Goal: Task Accomplishment & Management: Complete application form

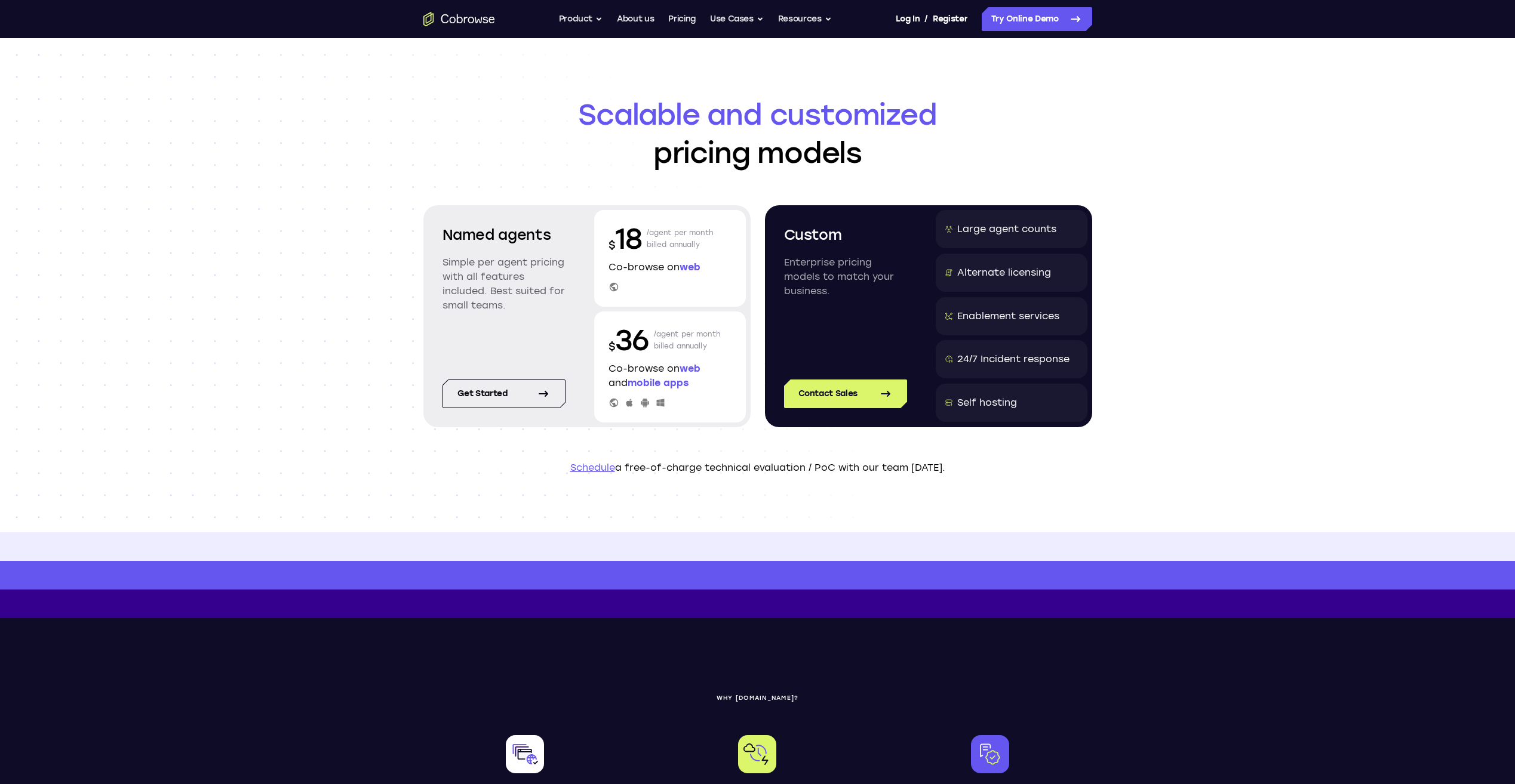
click at [677, 383] on span "mobile apps" at bounding box center [658, 382] width 61 height 11
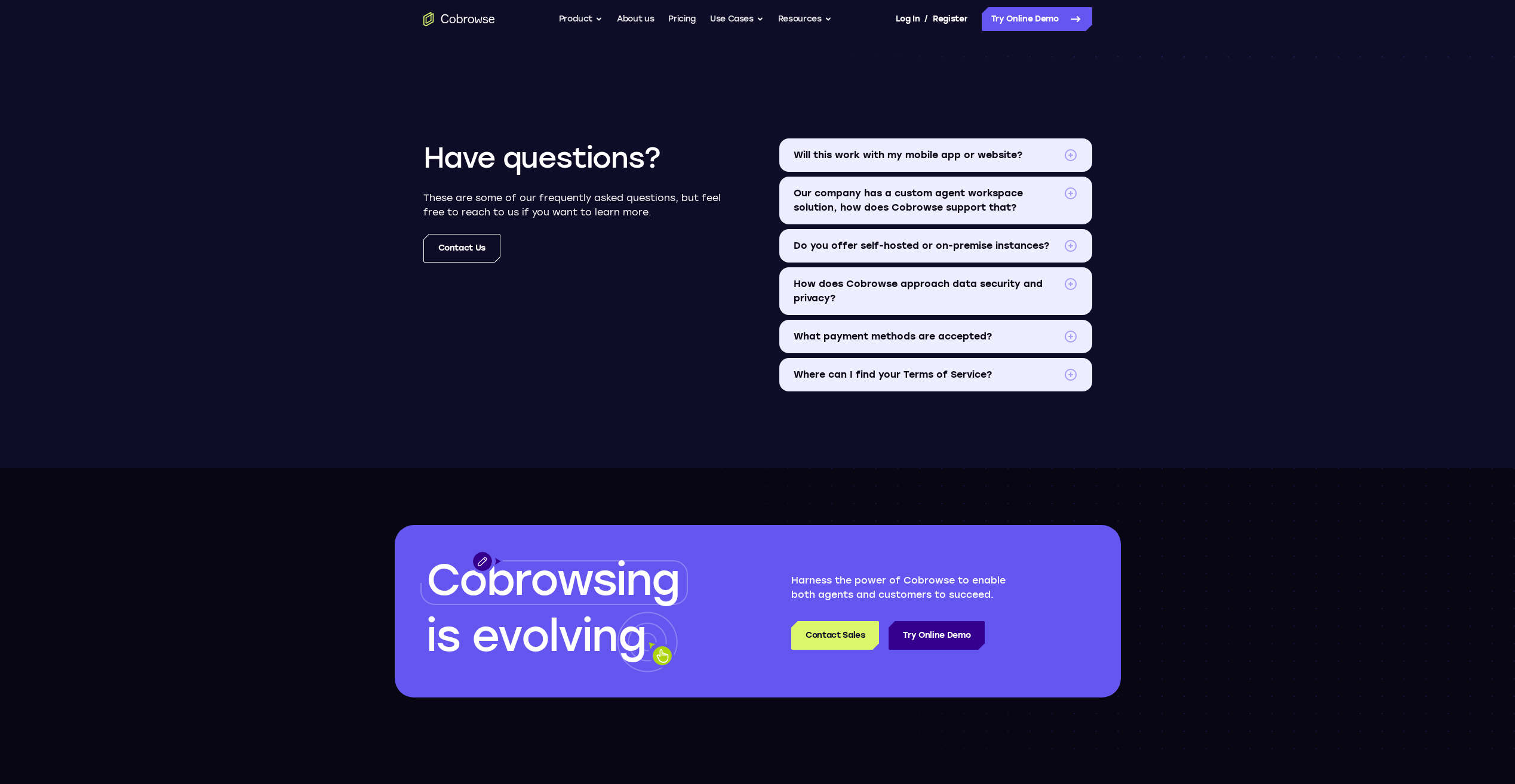
scroll to position [1373, 0]
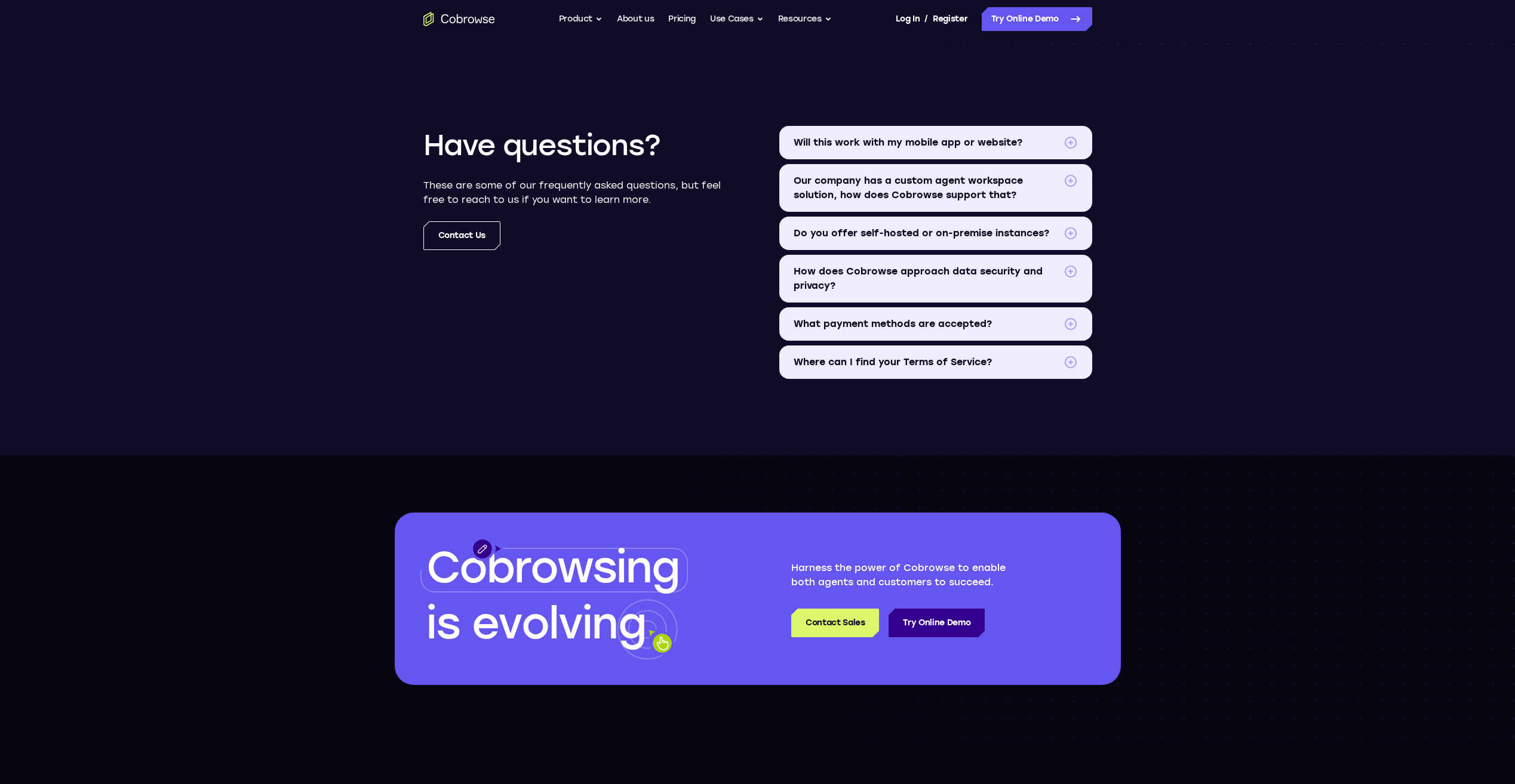
click at [918, 144] on span "Will this work with my mobile app or website?" at bounding box center [926, 142] width 265 height 14
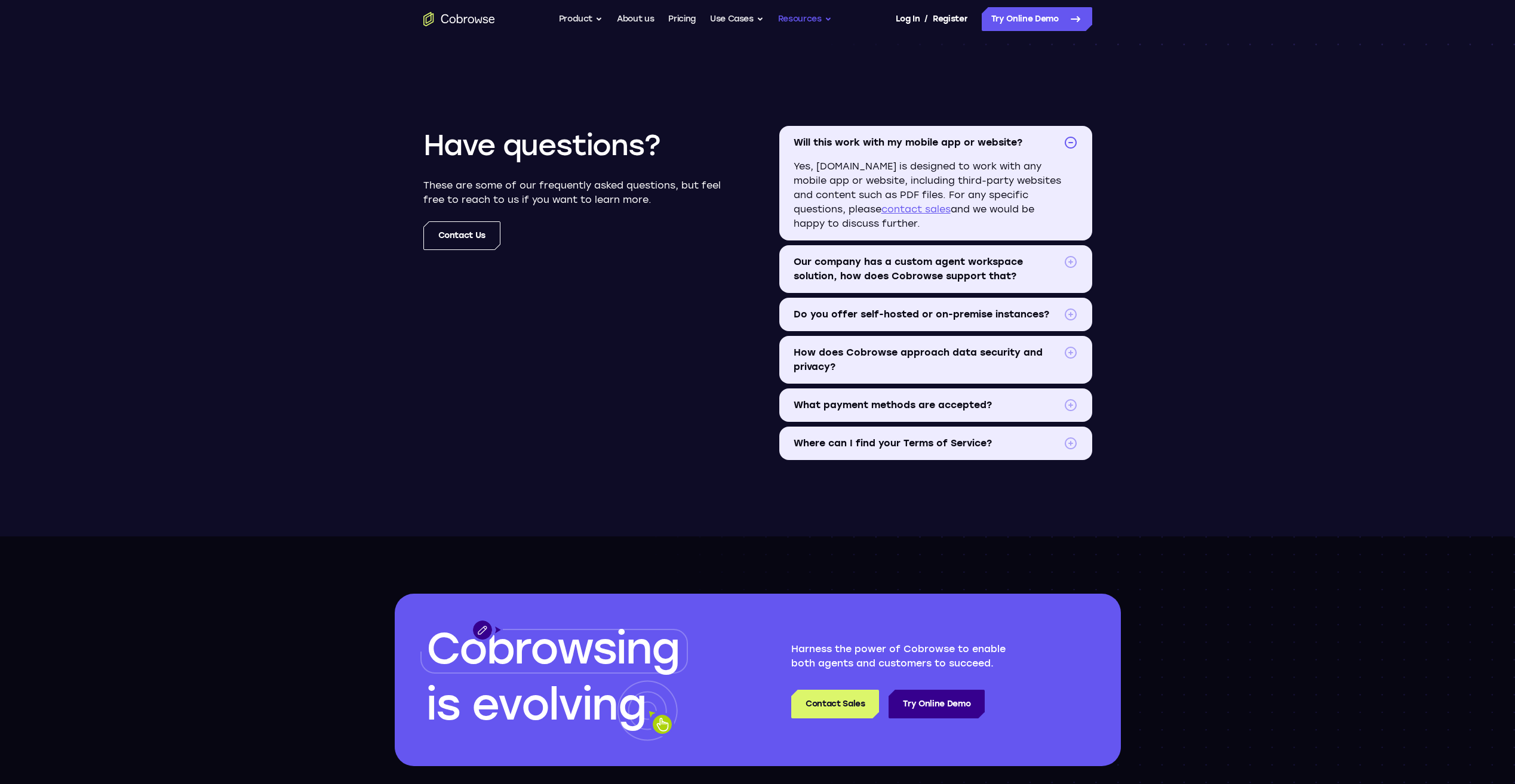
click at [802, 21] on button "Resources" at bounding box center [805, 18] width 54 height 24
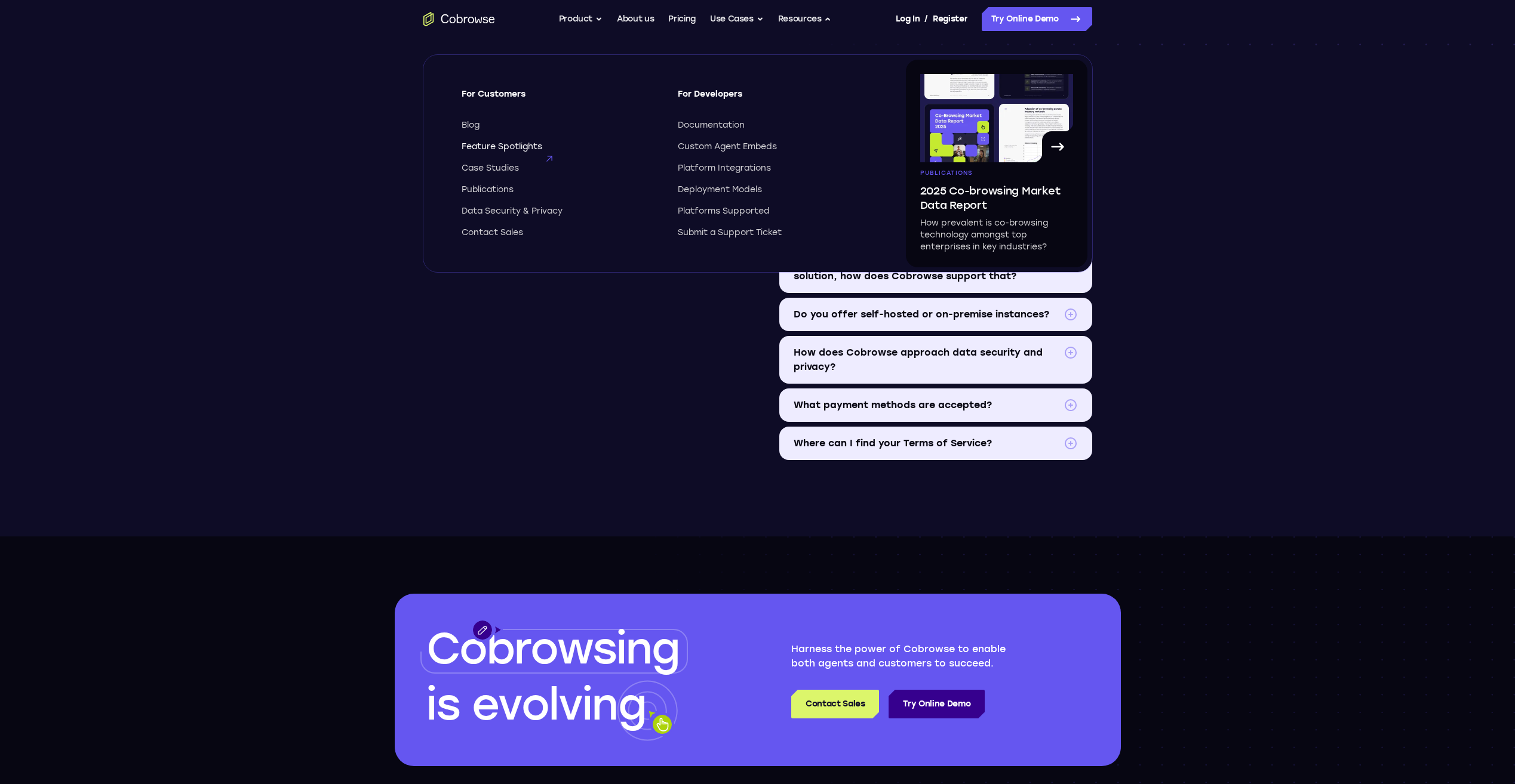
click at [524, 146] on span "Feature Spotlights" at bounding box center [502, 147] width 81 height 12
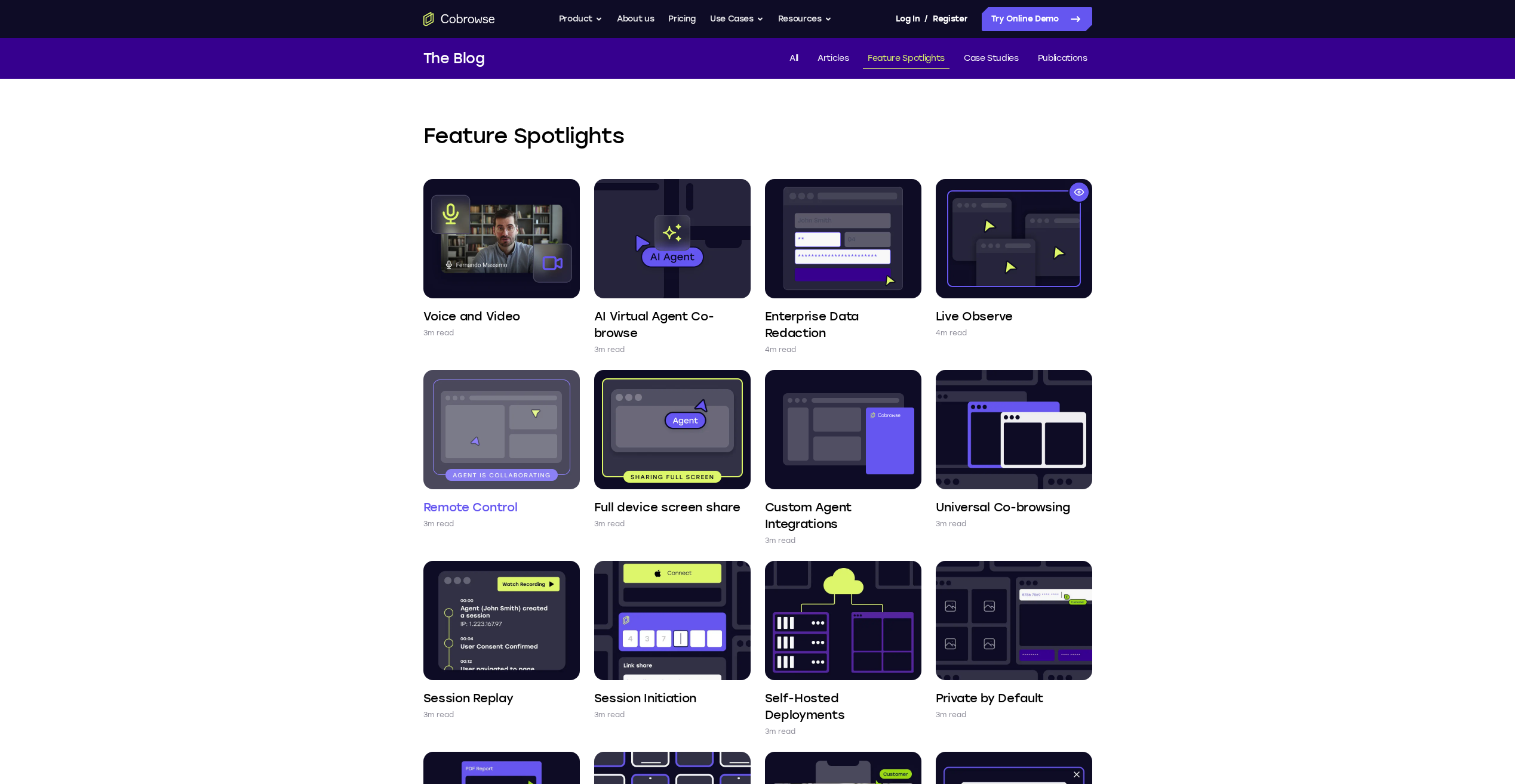
click at [517, 421] on img at bounding box center [501, 430] width 156 height 120
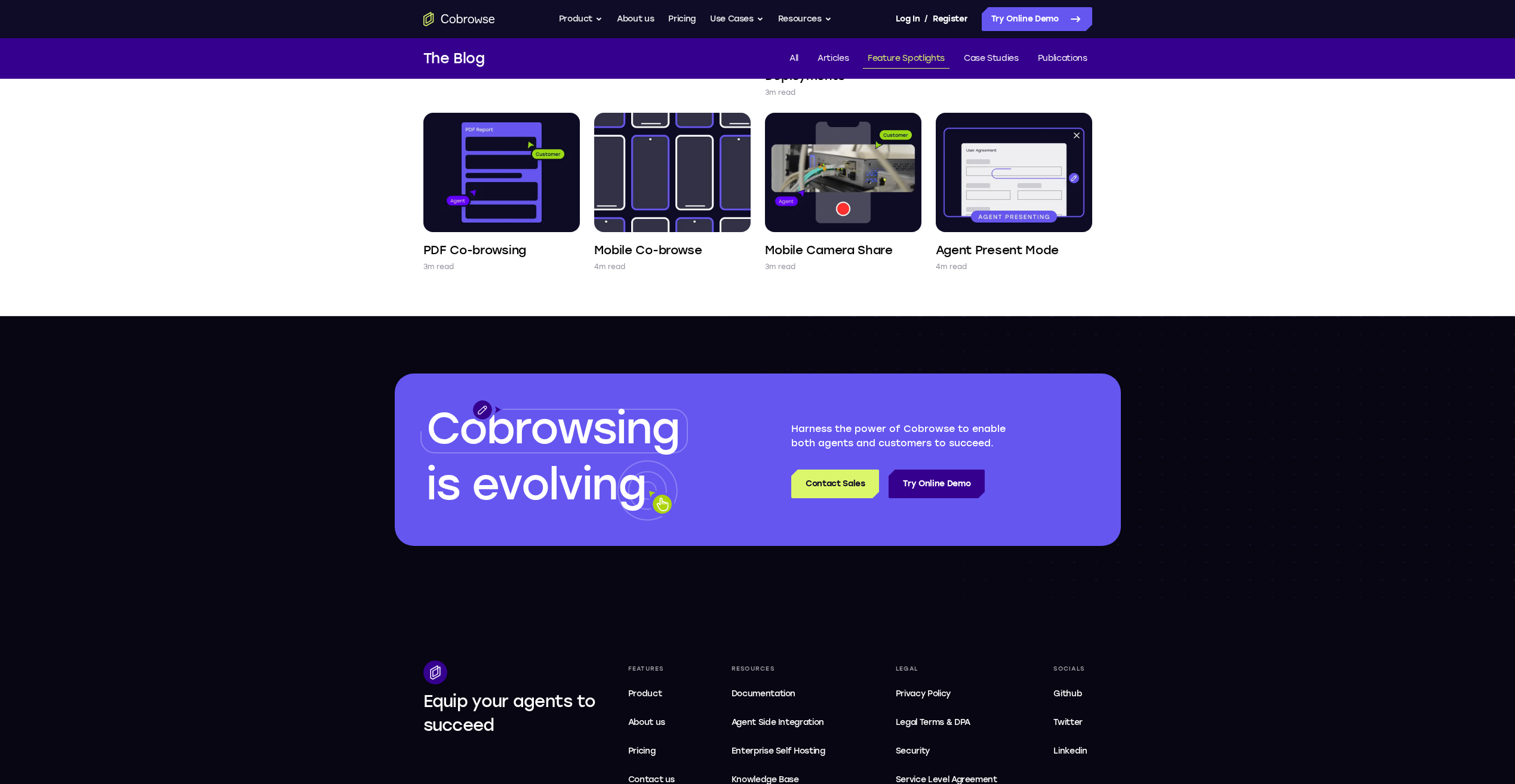
scroll to position [776, 0]
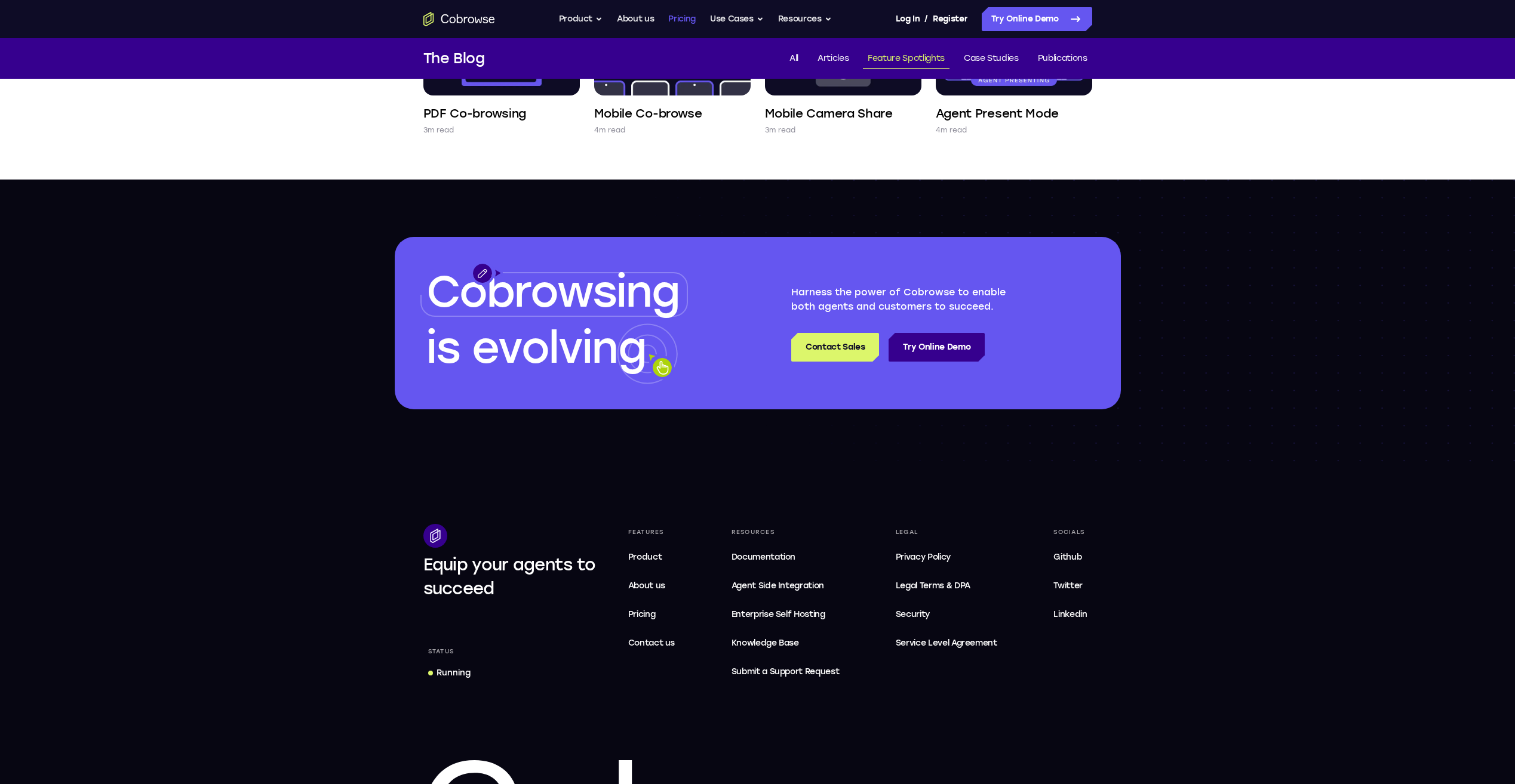
click at [688, 14] on link "Pricing" at bounding box center [682, 18] width 27 height 24
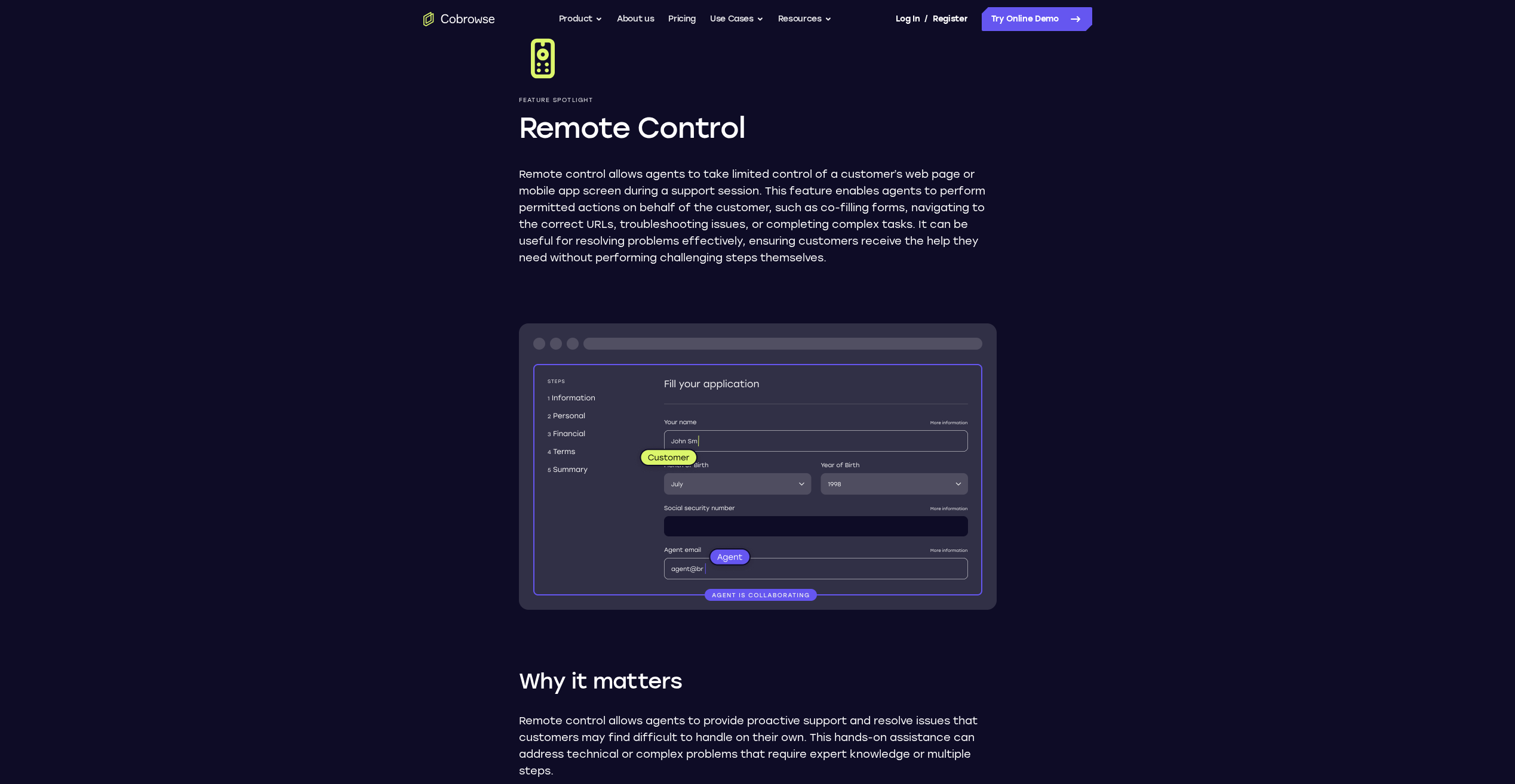
scroll to position [59, 0]
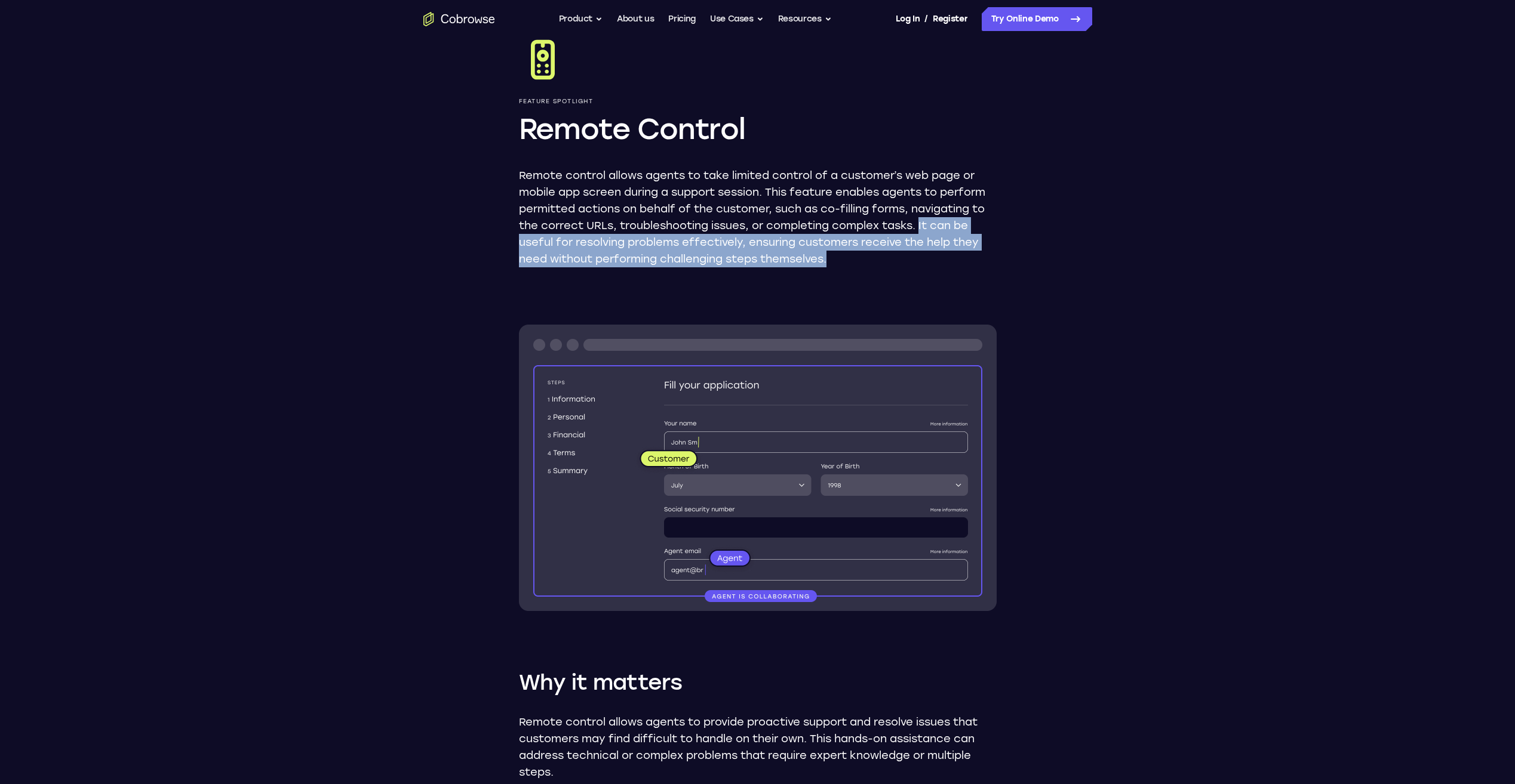
drag, startPoint x: 923, startPoint y: 225, endPoint x: 920, endPoint y: 269, distance: 44.1
click at [920, 269] on div "Feature Spotlight Remote Control Remote control allows agents to take limited c…" at bounding box center [758, 535] width 764 height 1112
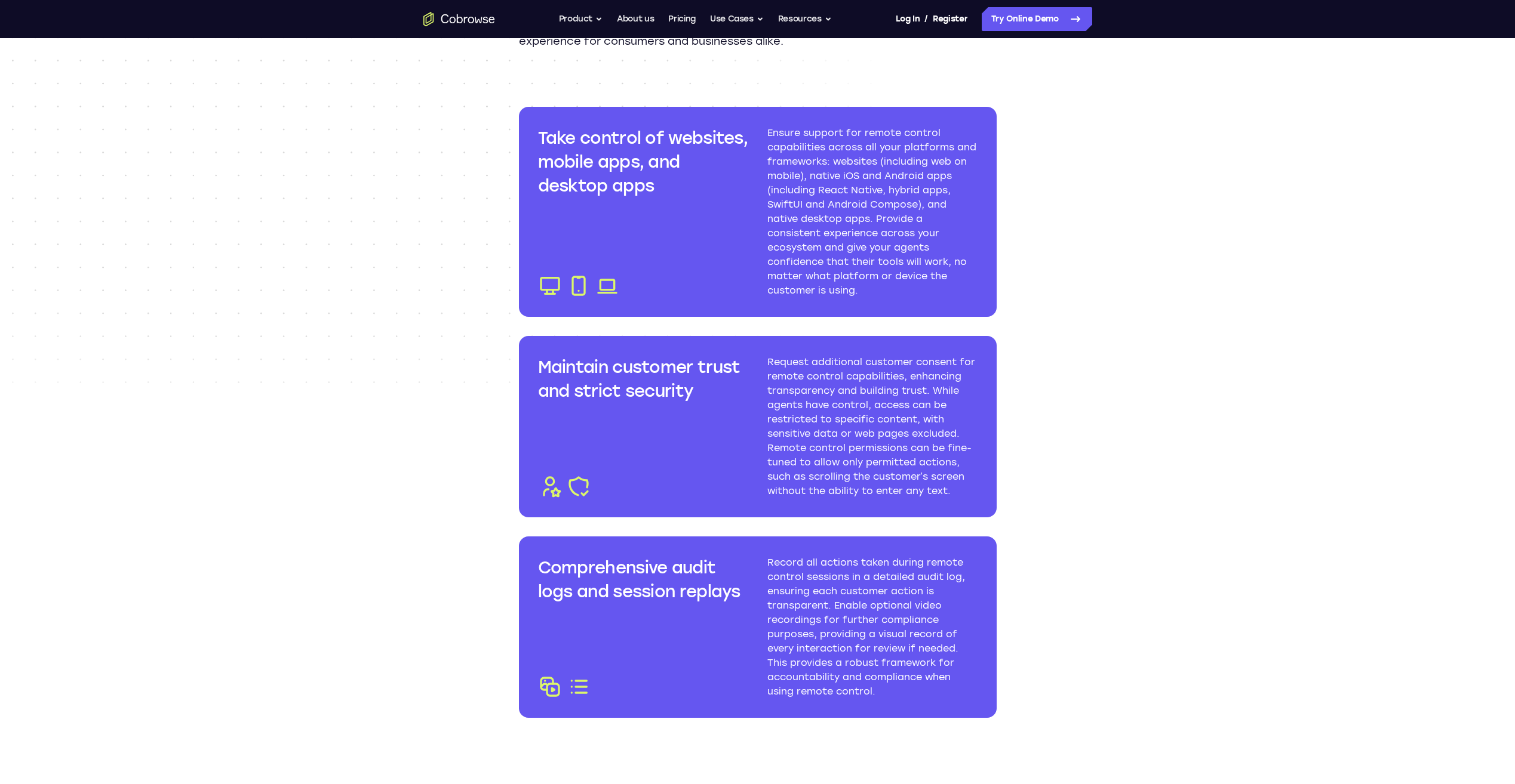
scroll to position [1552, 0]
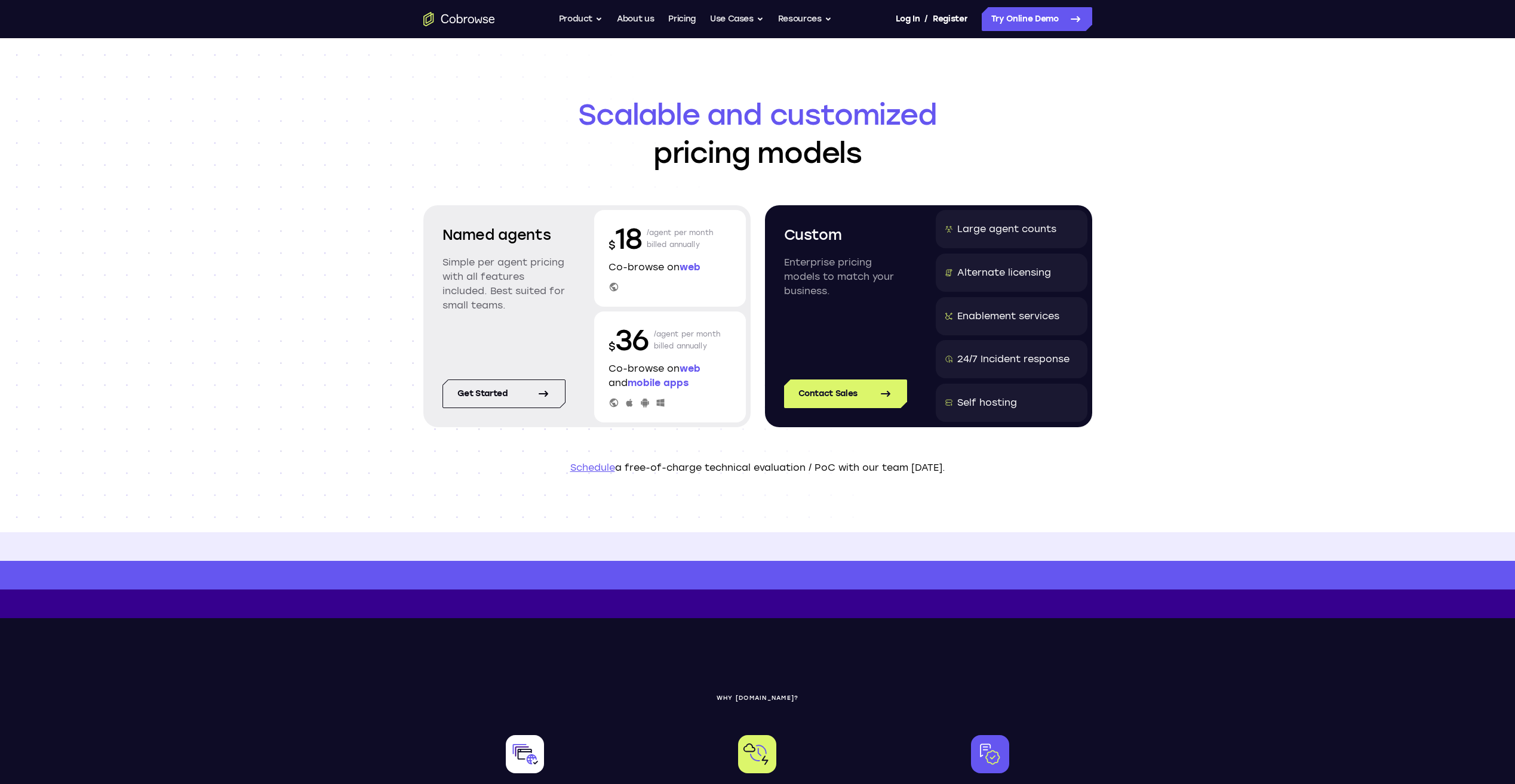
click at [600, 469] on link "Schedule" at bounding box center [592, 467] width 45 height 11
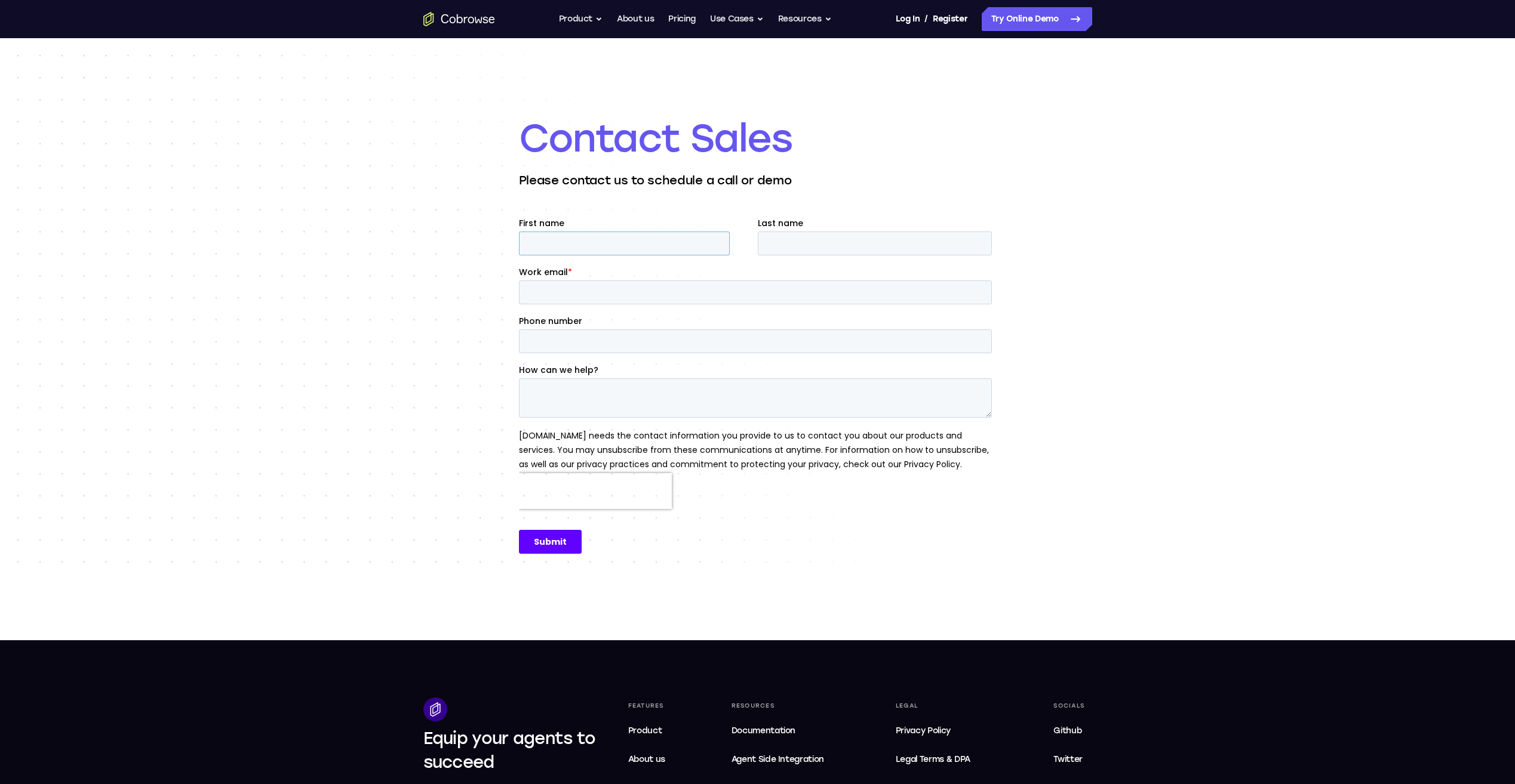
click at [556, 251] on input "First name" at bounding box center [623, 243] width 211 height 24
type input "Yogi"
click at [770, 235] on input "Last name" at bounding box center [873, 243] width 234 height 24
click at [774, 242] on input "pate" at bounding box center [873, 243] width 234 height 24
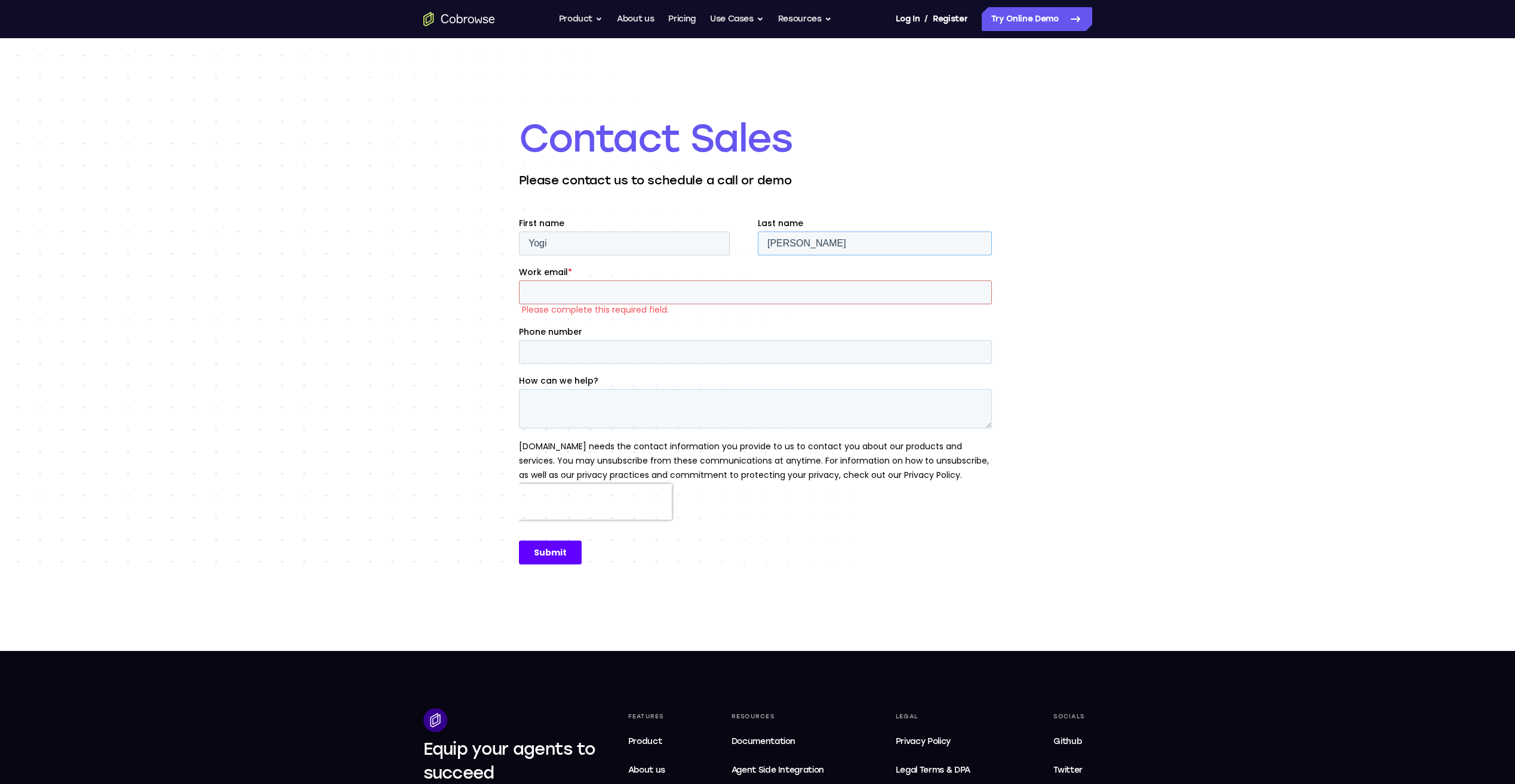
click at [774, 242] on input "pate" at bounding box center [873, 243] width 234 height 24
type input "Patel"
click at [559, 285] on input "Work email *" at bounding box center [754, 292] width 472 height 24
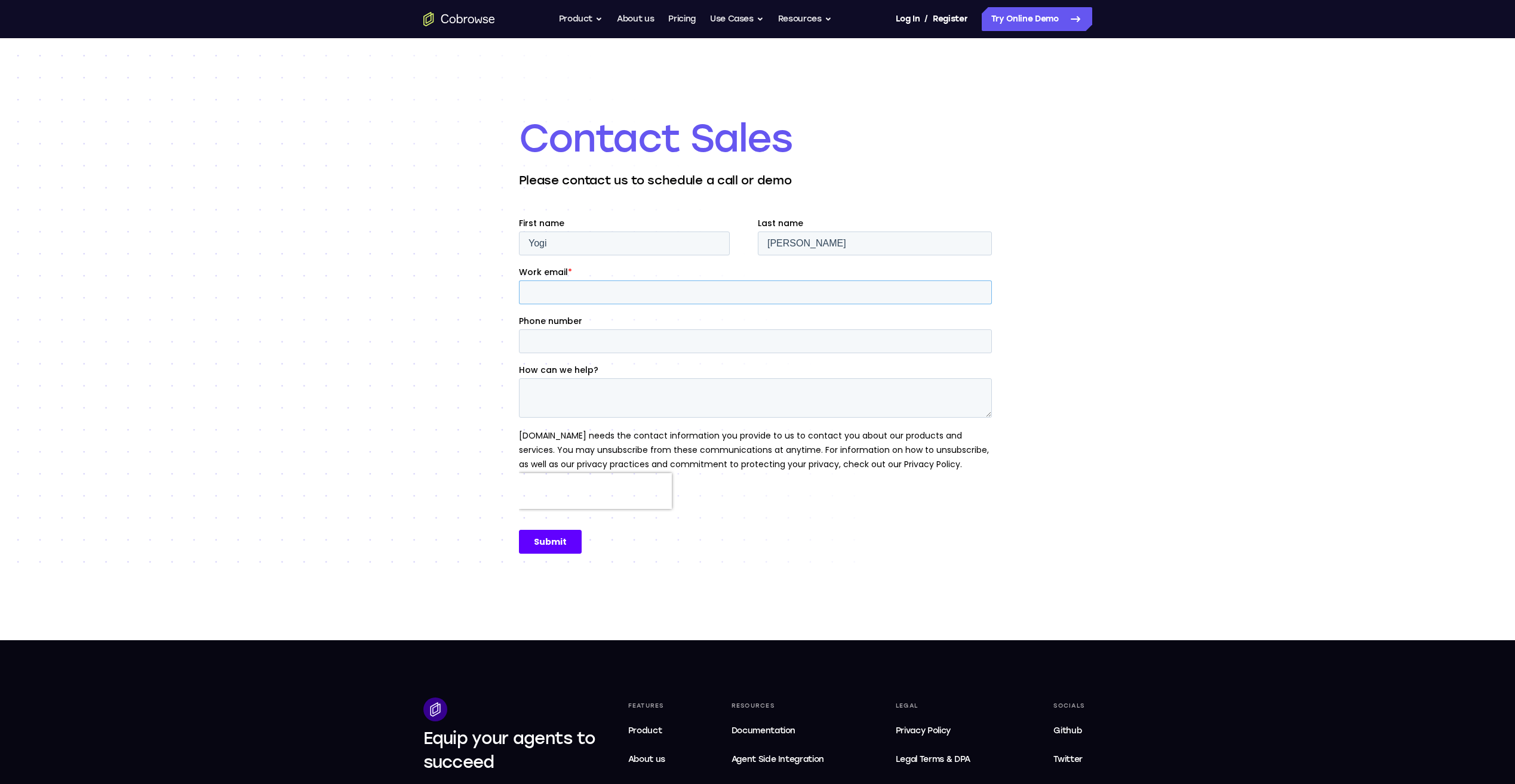
type input "iam@globalyogi.me"
click at [585, 344] on input "Phone number" at bounding box center [754, 341] width 472 height 24
type input "+61431559819"
click at [576, 390] on textarea "How can we help?" at bounding box center [754, 398] width 472 height 40
click at [671, 390] on textarea "We would like to access our POS App on our store iPADs" at bounding box center [754, 398] width 472 height 40
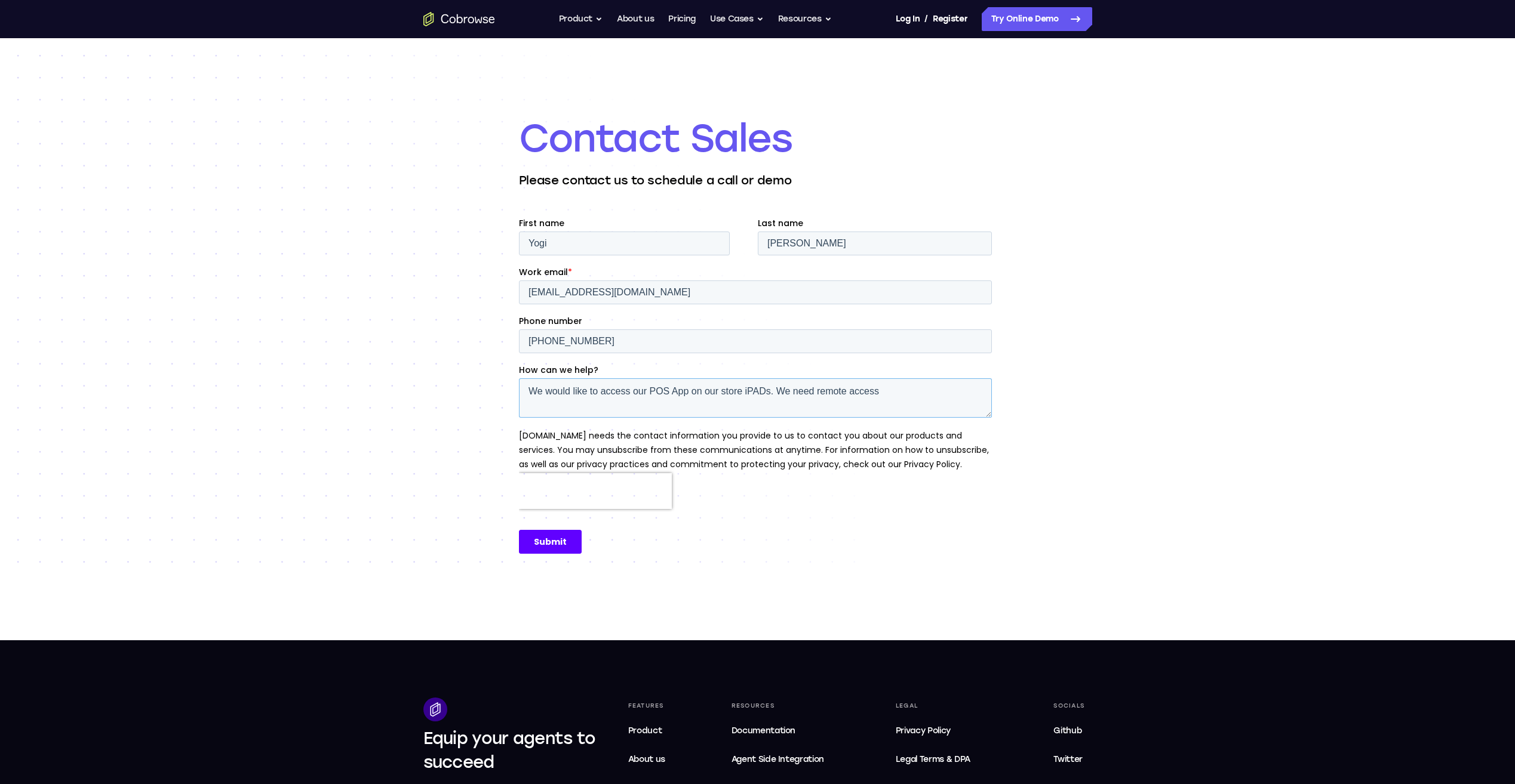
type textarea "We would like to access our POS App on our store iPADs. We need remote access"
click at [556, 542] on input "Submit" at bounding box center [549, 542] width 62 height 24
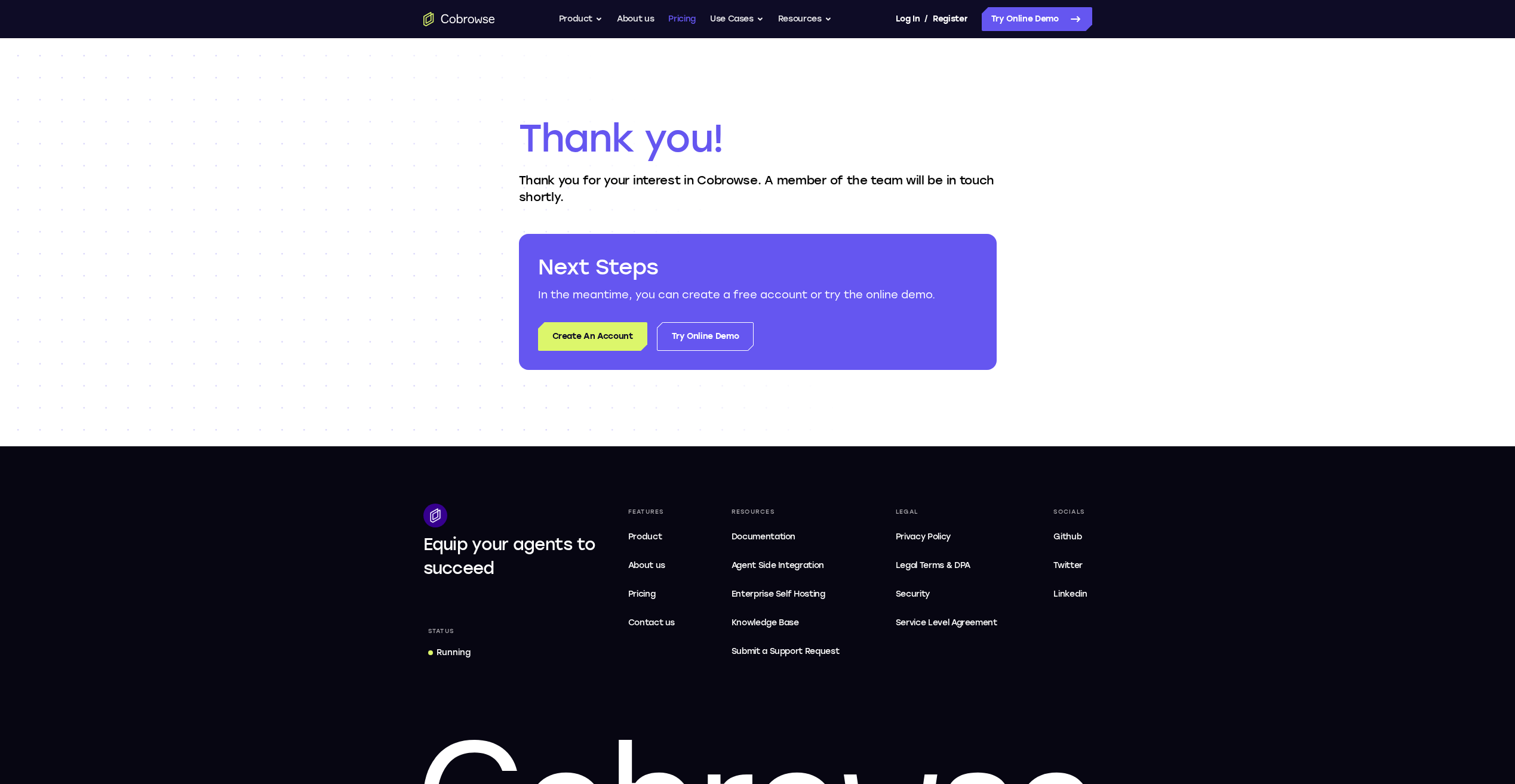
click at [687, 14] on link "Pricing" at bounding box center [682, 18] width 27 height 24
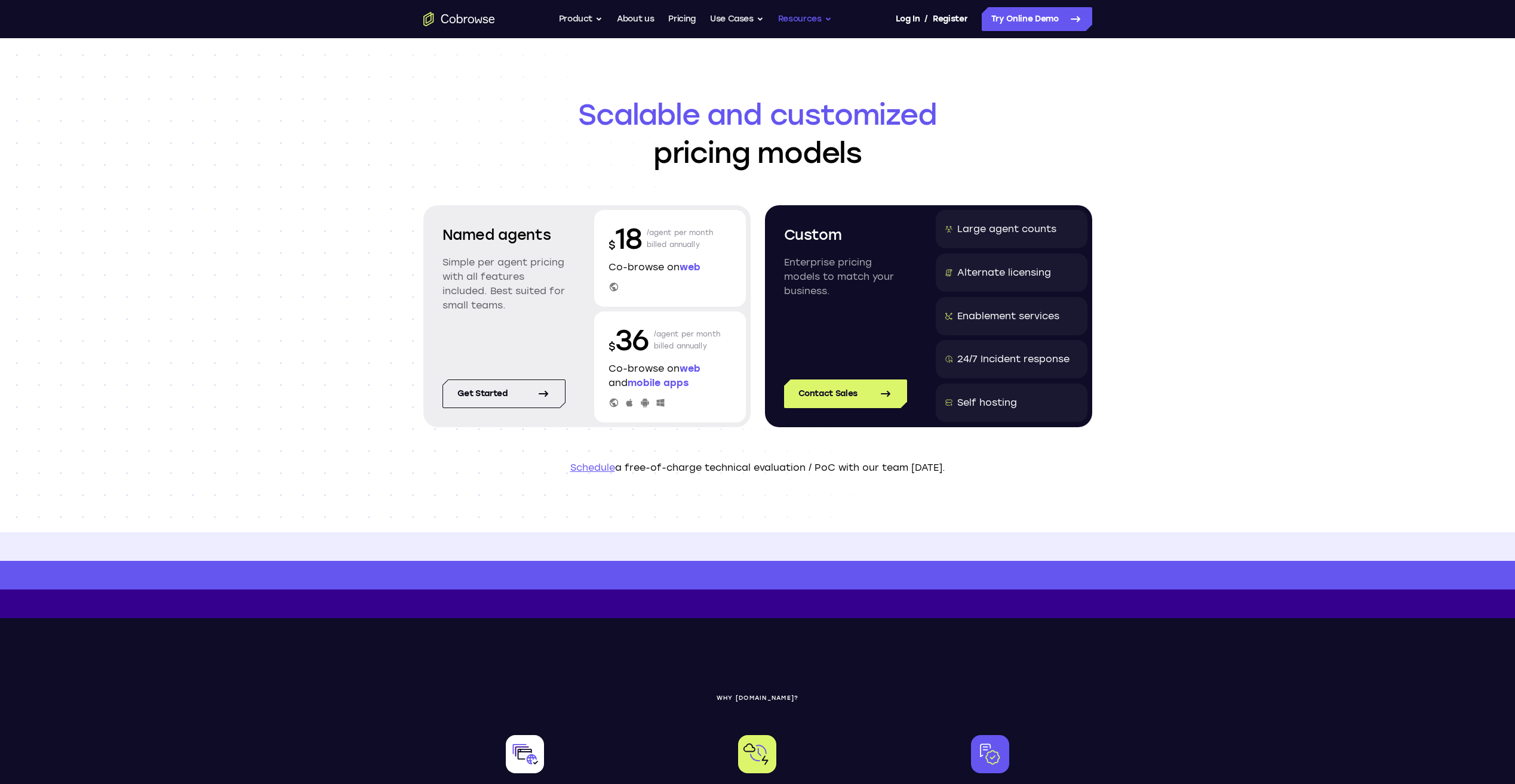
click at [798, 19] on button "Resources" at bounding box center [805, 18] width 54 height 24
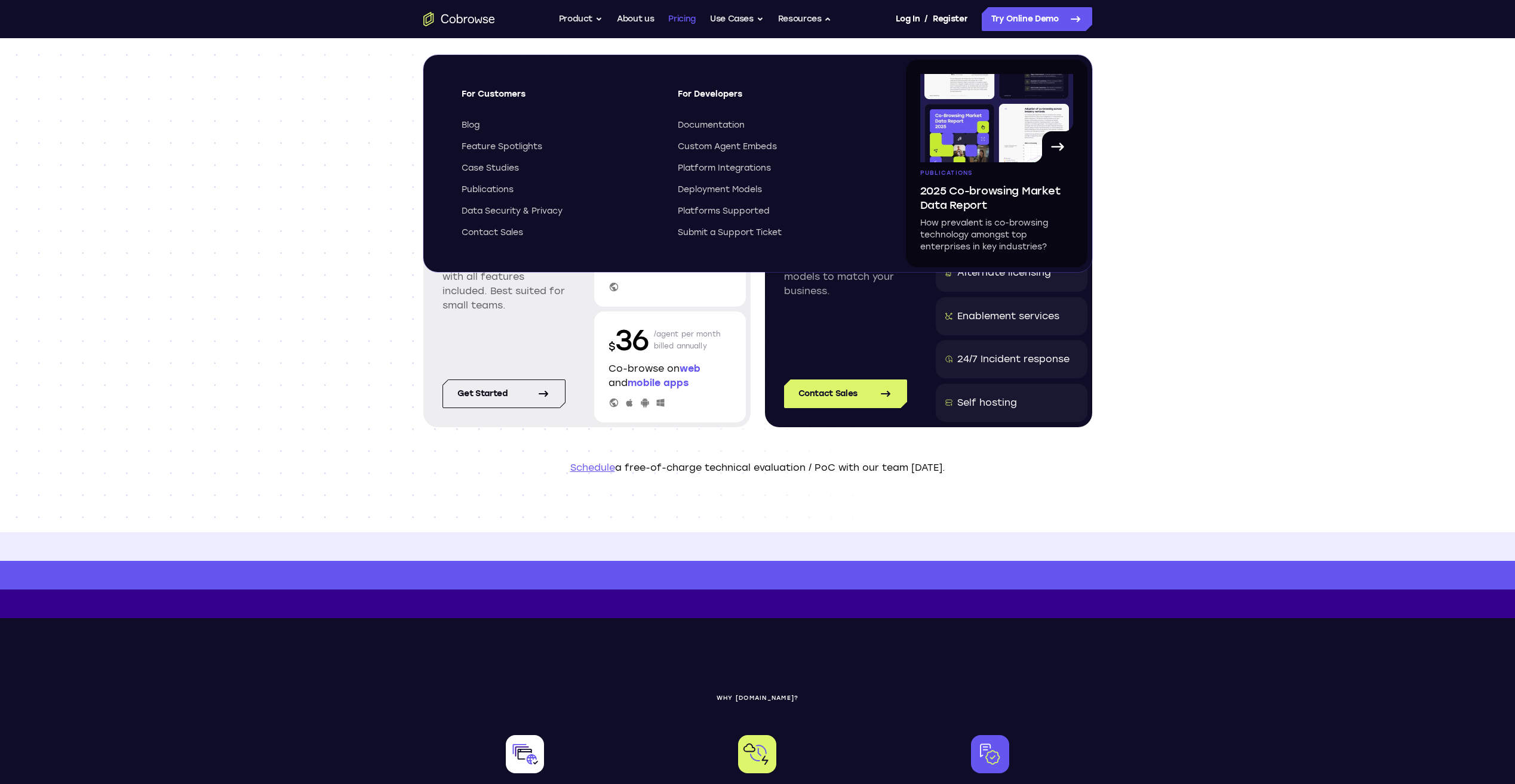
click at [678, 22] on link "Pricing" at bounding box center [682, 18] width 27 height 24
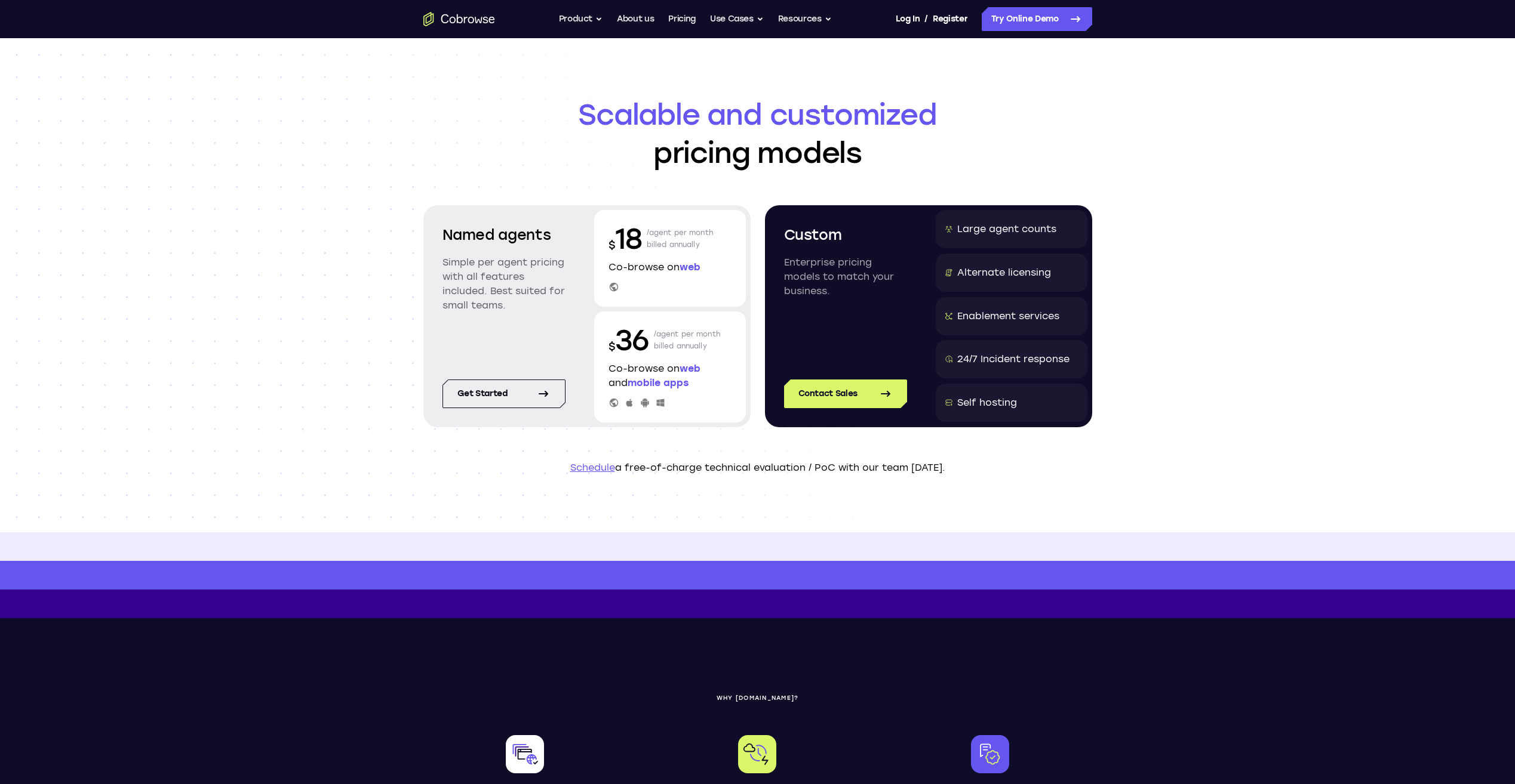
drag, startPoint x: 788, startPoint y: 235, endPoint x: 851, endPoint y: 301, distance: 91.2
click at [851, 301] on div "Custom Enterprise pricing models to match your business." at bounding box center [845, 280] width 152 height 141
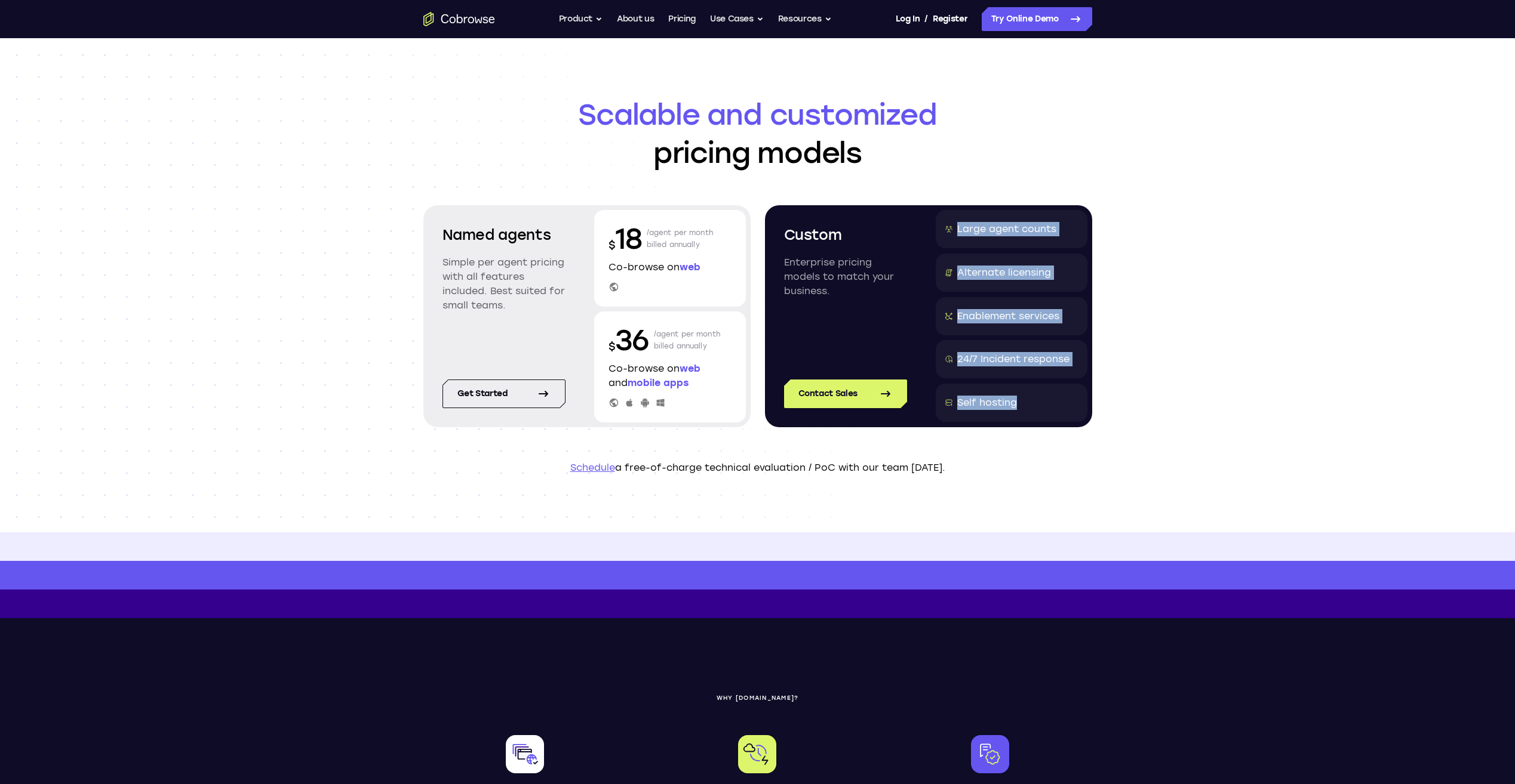
drag, startPoint x: 851, startPoint y: 301, endPoint x: 1054, endPoint y: 443, distance: 247.7
click at [1054, 443] on header "Scalable and customized pricing models Named agents Simple per agent pricing wi…" at bounding box center [758, 285] width 764 height 494
click at [681, 19] on link "Pricing" at bounding box center [682, 18] width 27 height 24
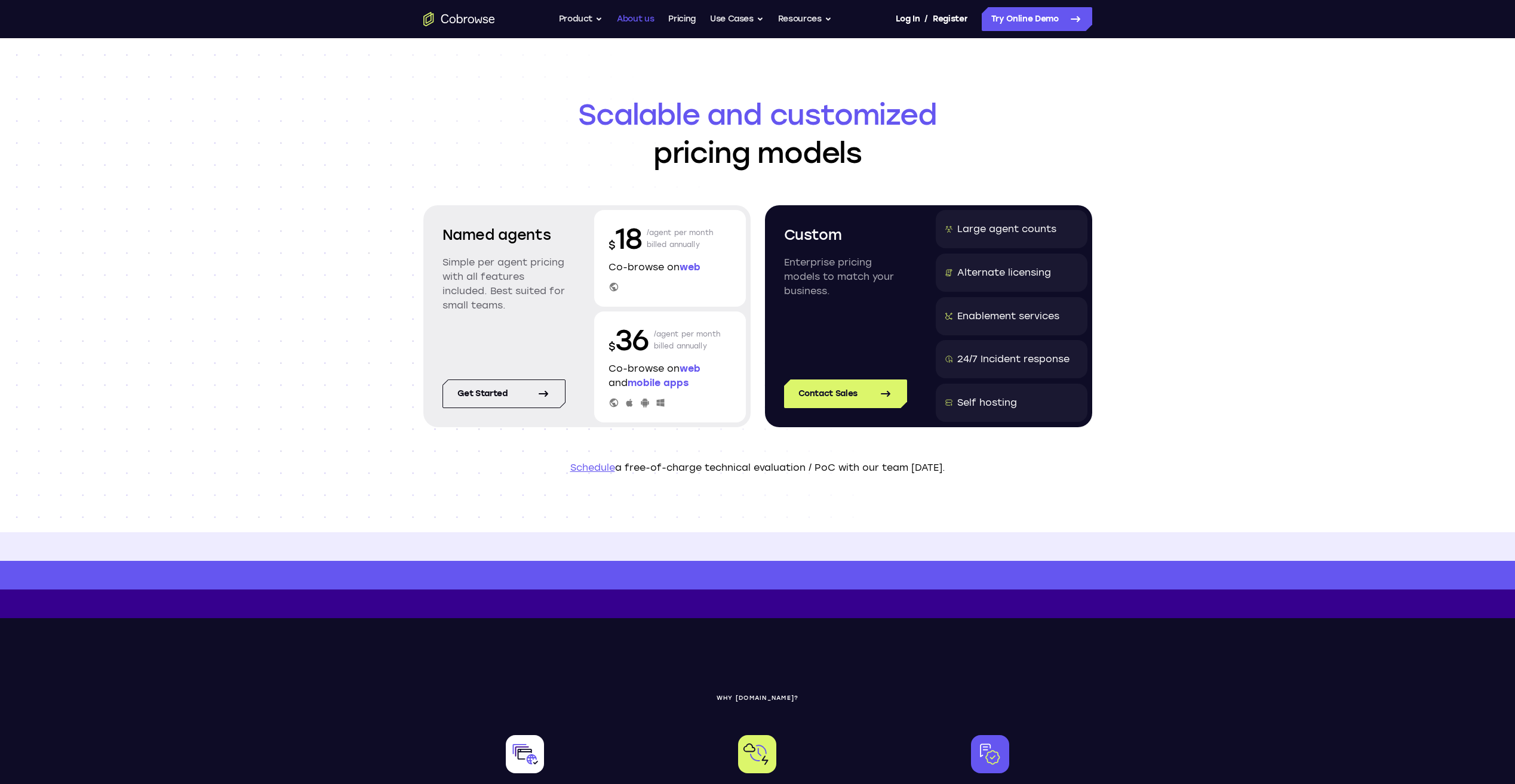
click at [638, 21] on link "About us" at bounding box center [635, 18] width 37 height 24
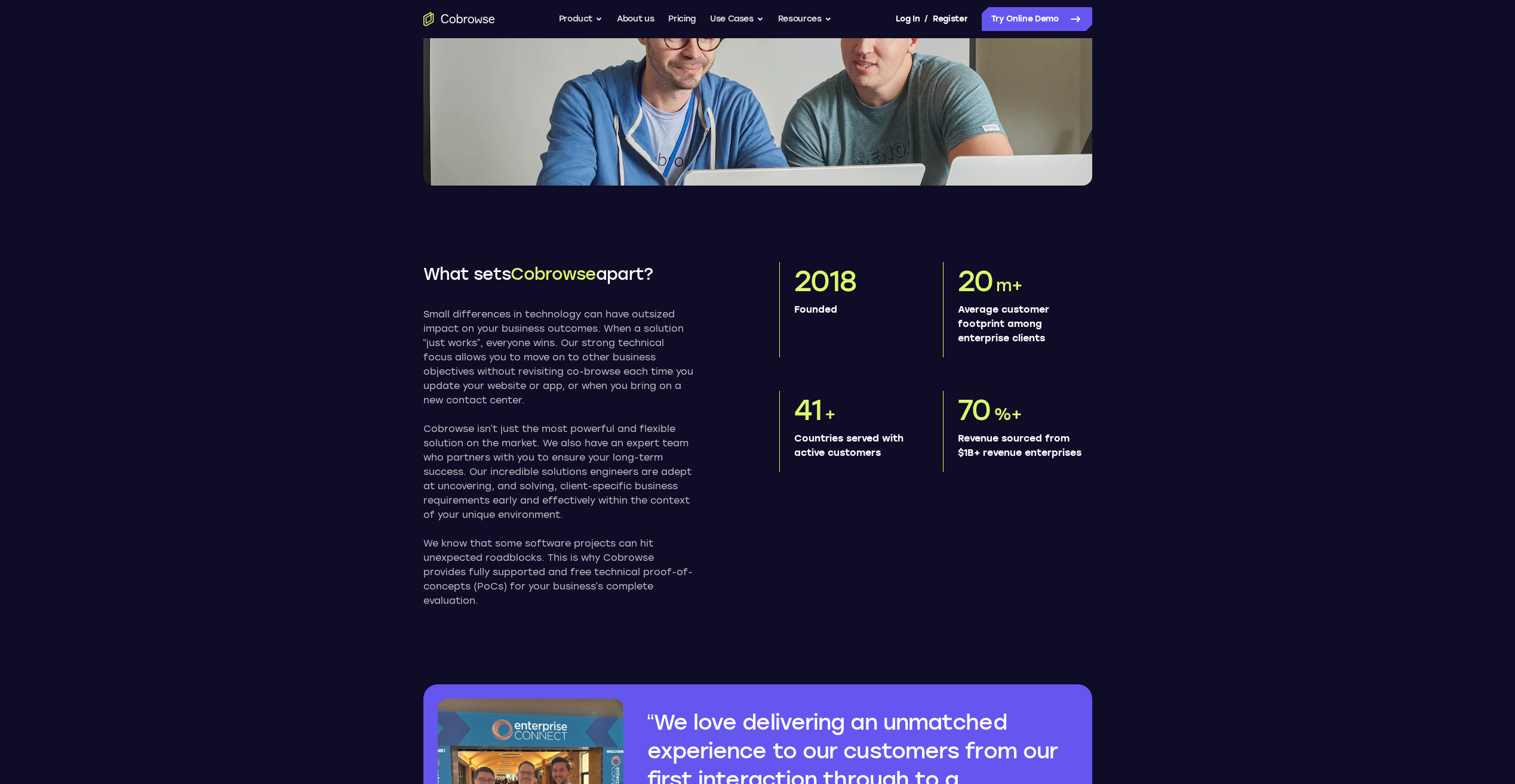
scroll to position [358, 0]
drag, startPoint x: 799, startPoint y: 292, endPoint x: 856, endPoint y: 338, distance: 73.2
click at [856, 338] on div "2018 Founded" at bounding box center [854, 309] width 149 height 95
drag, startPoint x: 796, startPoint y: 424, endPoint x: 889, endPoint y: 472, distance: 104.7
click at [889, 472] on div "41 + Countries served with active customers" at bounding box center [854, 430] width 149 height 82
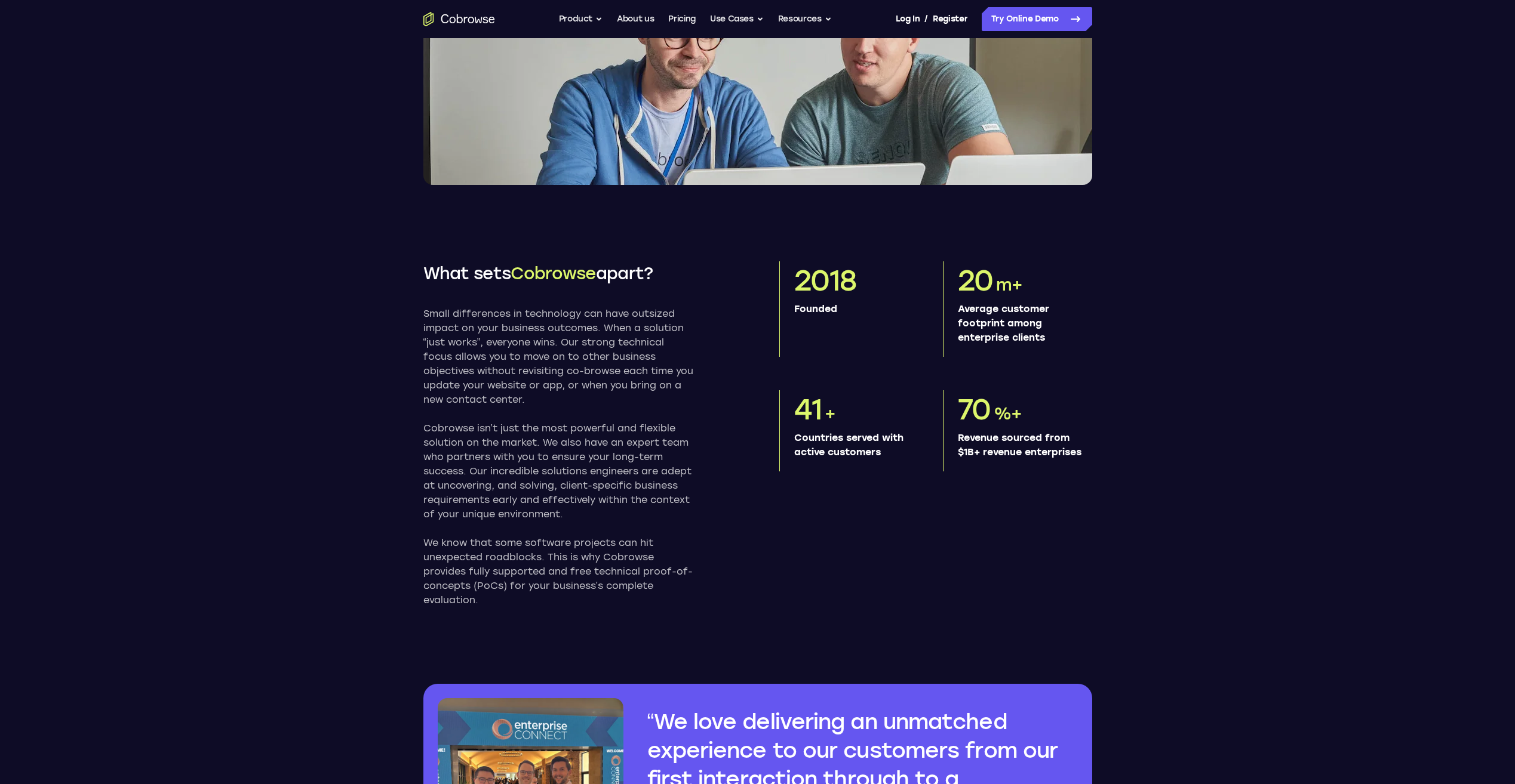
drag, startPoint x: 889, startPoint y: 472, endPoint x: 1085, endPoint y: 380, distance: 216.5
click at [1085, 380] on div "2018 Founded 20 m+ Average customer footprint among enterprise clients 41 + Cou…" at bounding box center [935, 366] width 313 height 210
drag, startPoint x: 963, startPoint y: 421, endPoint x: 1013, endPoint y: 485, distance: 81.2
click at [1013, 472] on div "70 %+ Revenue sourced from $1B+ revenue enterprises" at bounding box center [1017, 430] width 149 height 82
drag, startPoint x: 1013, startPoint y: 485, endPoint x: 970, endPoint y: 484, distance: 43.0
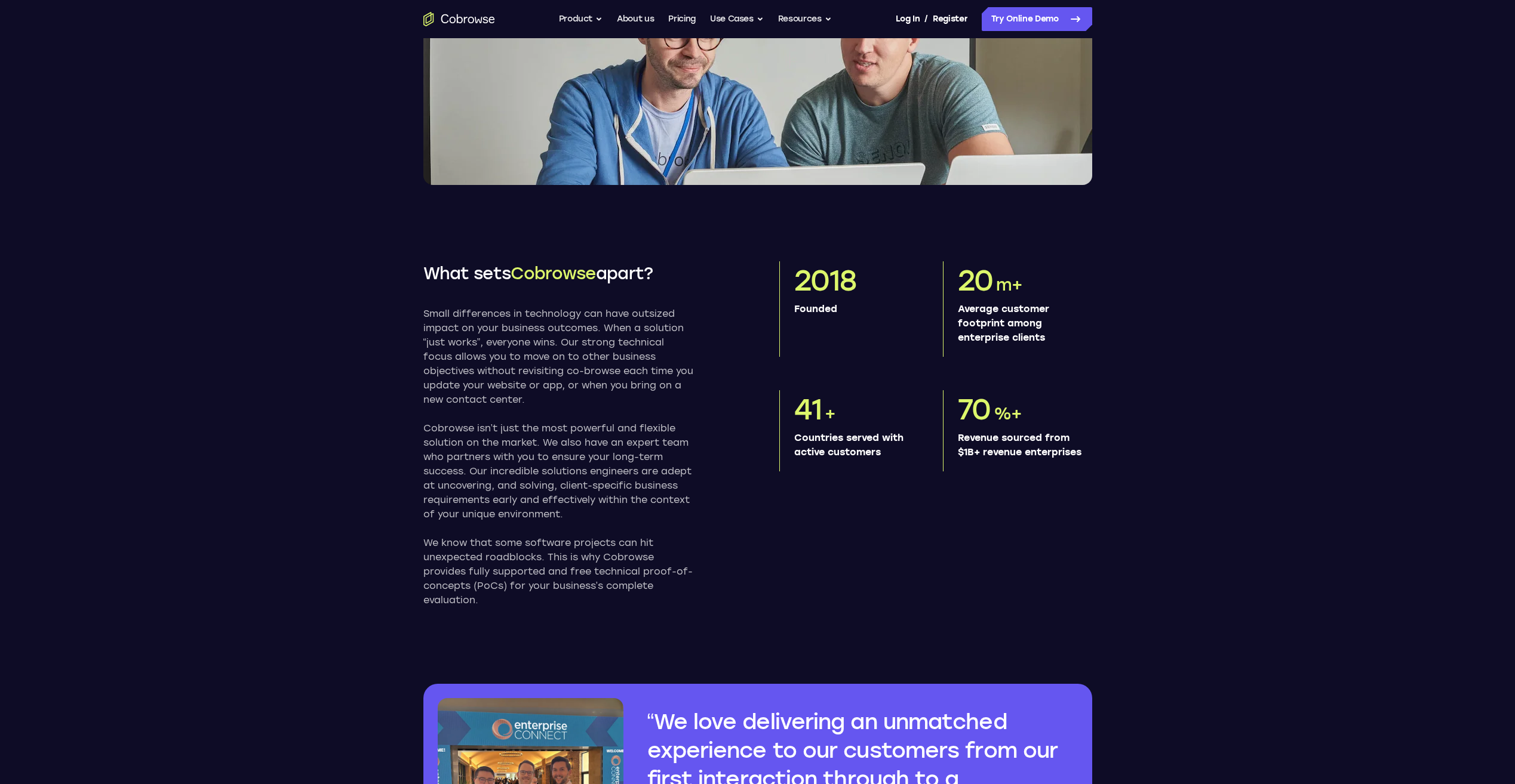
click at [970, 459] on p "Revenue sourced from $1B+ revenue enterprises" at bounding box center [1020, 446] width 125 height 29
drag, startPoint x: 798, startPoint y: 296, endPoint x: 854, endPoint y: 333, distance: 67.1
click at [854, 333] on div "2018 Founded" at bounding box center [854, 309] width 149 height 95
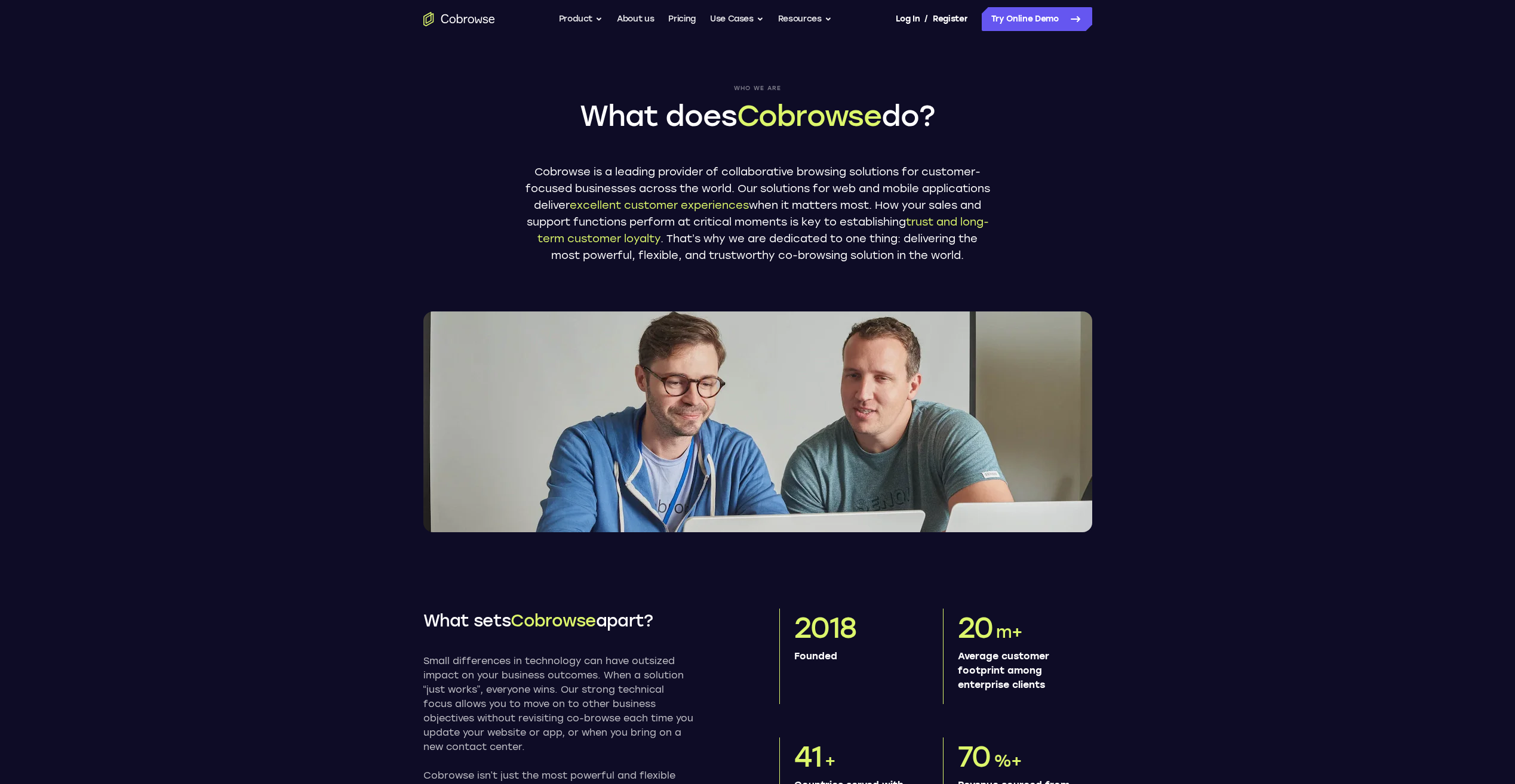
scroll to position [0, 0]
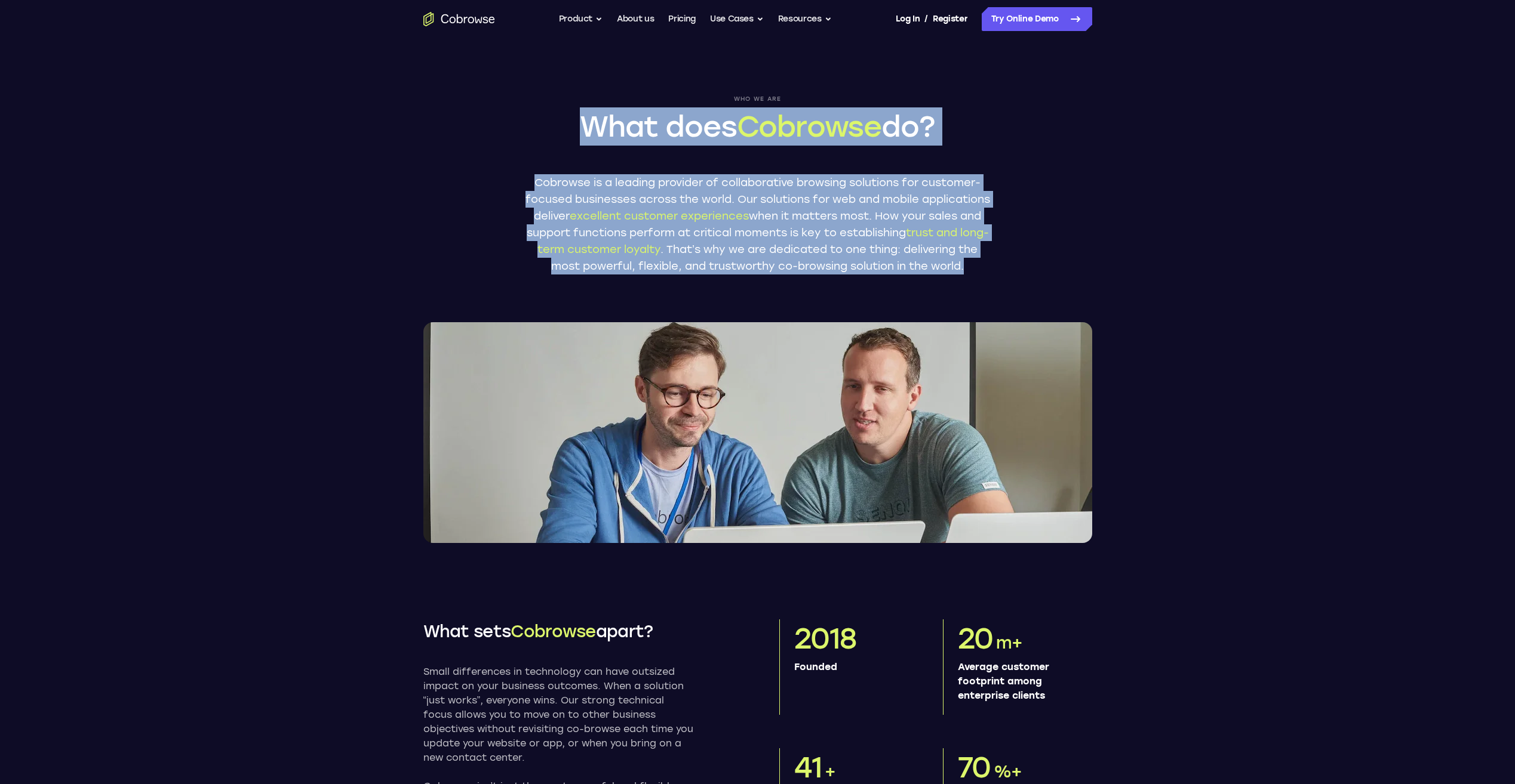
drag, startPoint x: 581, startPoint y: 128, endPoint x: 912, endPoint y: 306, distance: 375.8
click at [912, 306] on div "Who we are What does Cobrowse do? Cobrowse is a leading provider of collaborati…" at bounding box center [758, 290] width 764 height 505
click at [597, 18] on button "Product" at bounding box center [581, 18] width 44 height 24
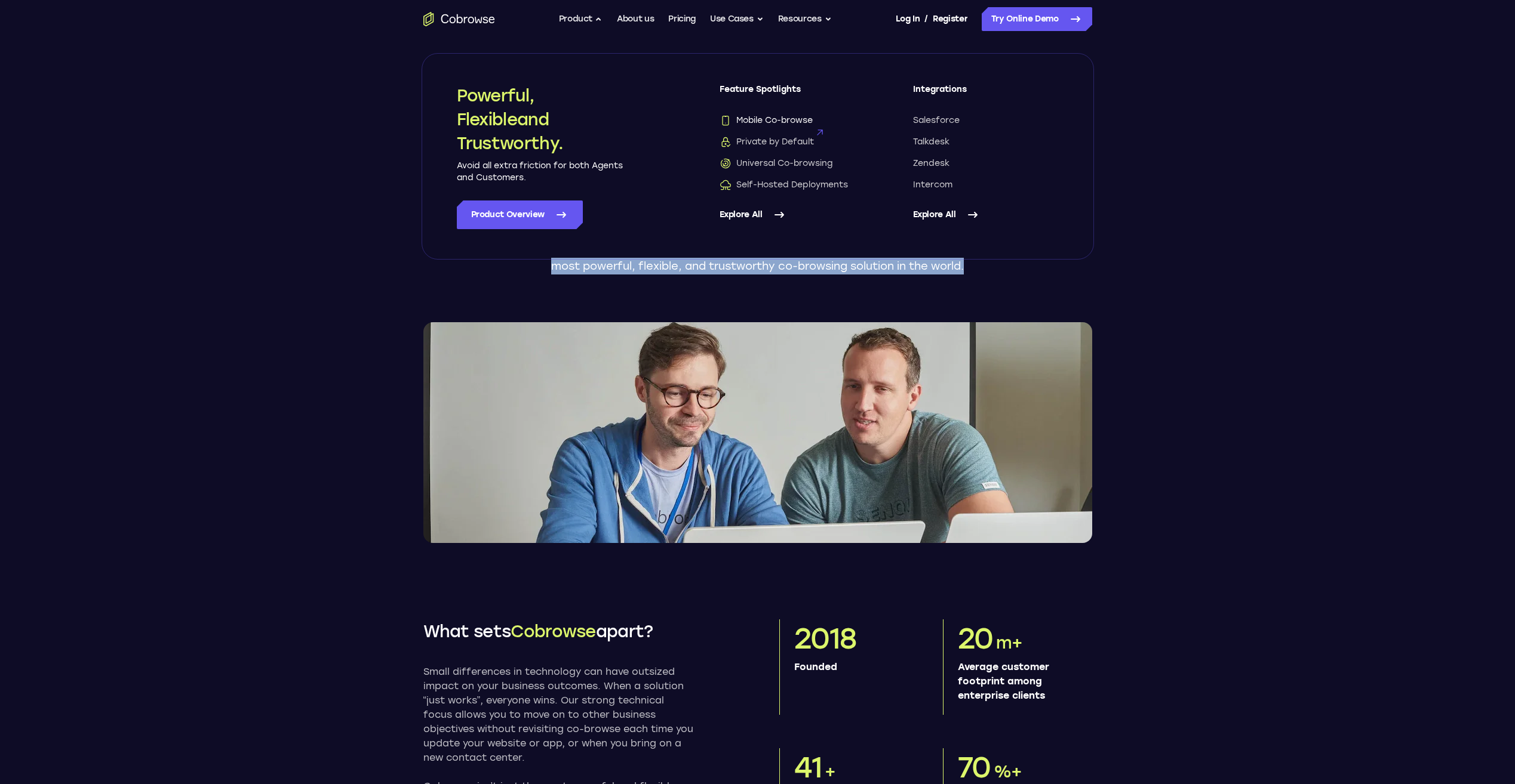
click at [790, 121] on span "Mobile Co-browse" at bounding box center [766, 120] width 93 height 12
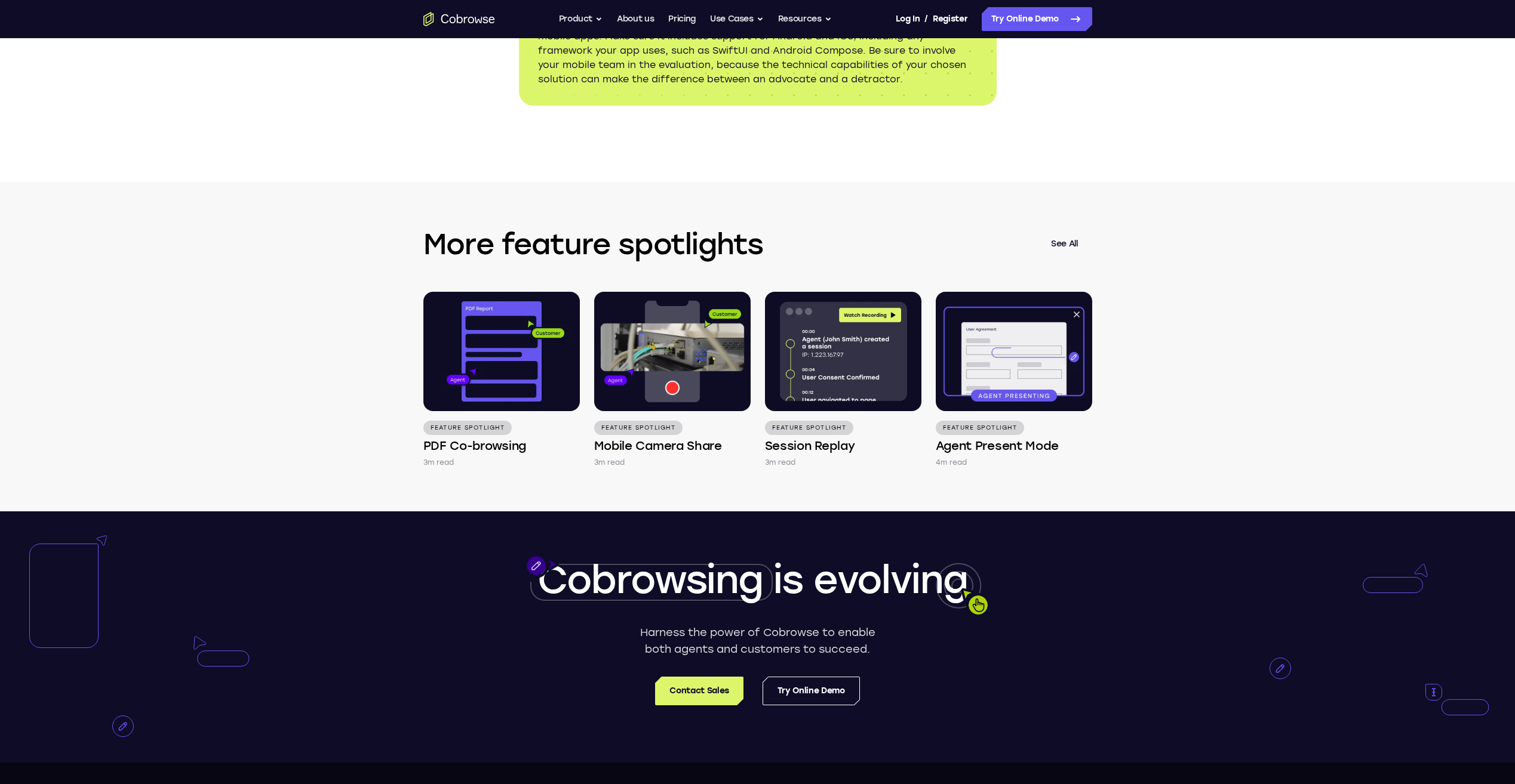
scroll to position [1851, 0]
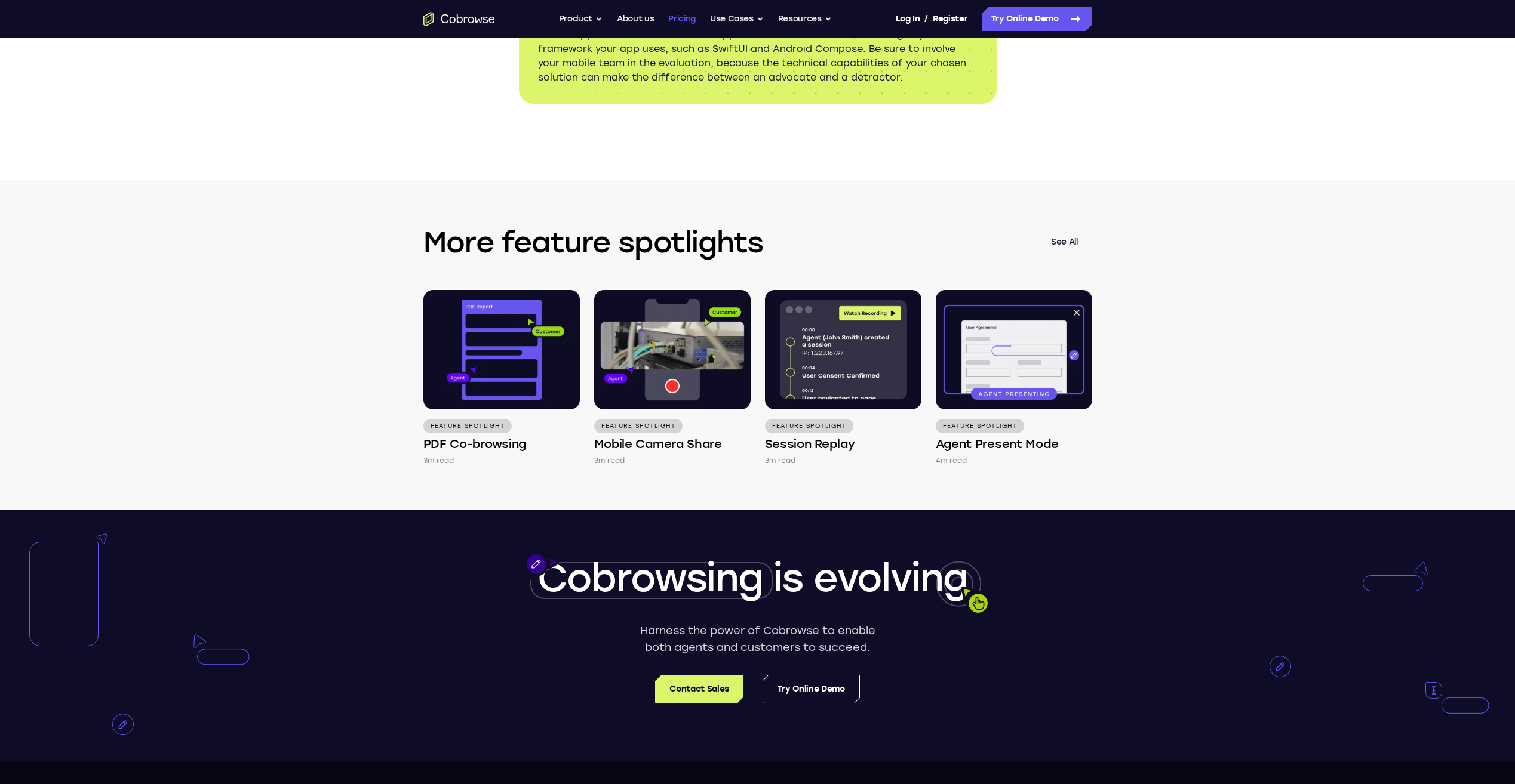
click at [676, 19] on link "Pricing" at bounding box center [682, 18] width 27 height 24
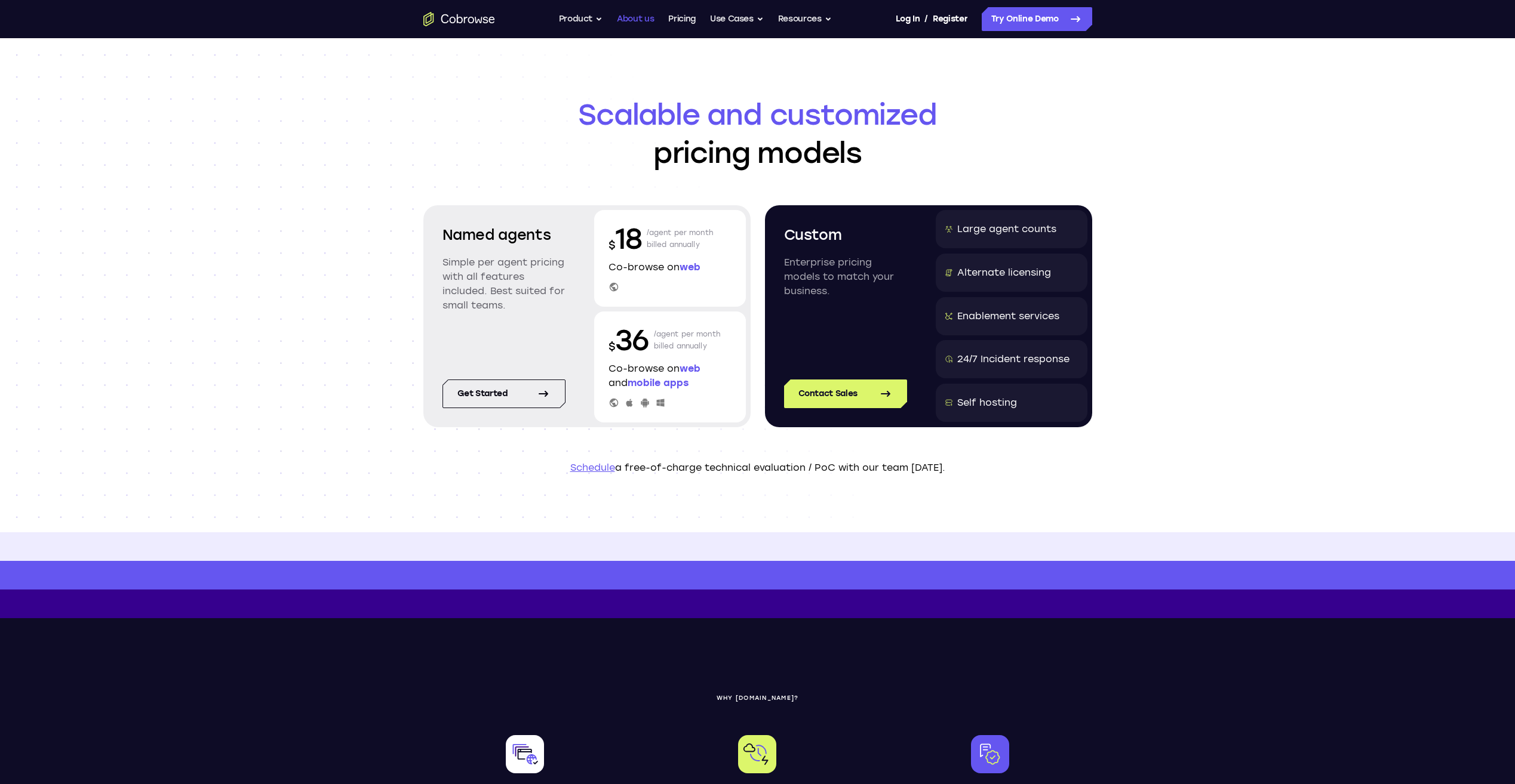
click at [634, 21] on link "About us" at bounding box center [635, 18] width 37 height 24
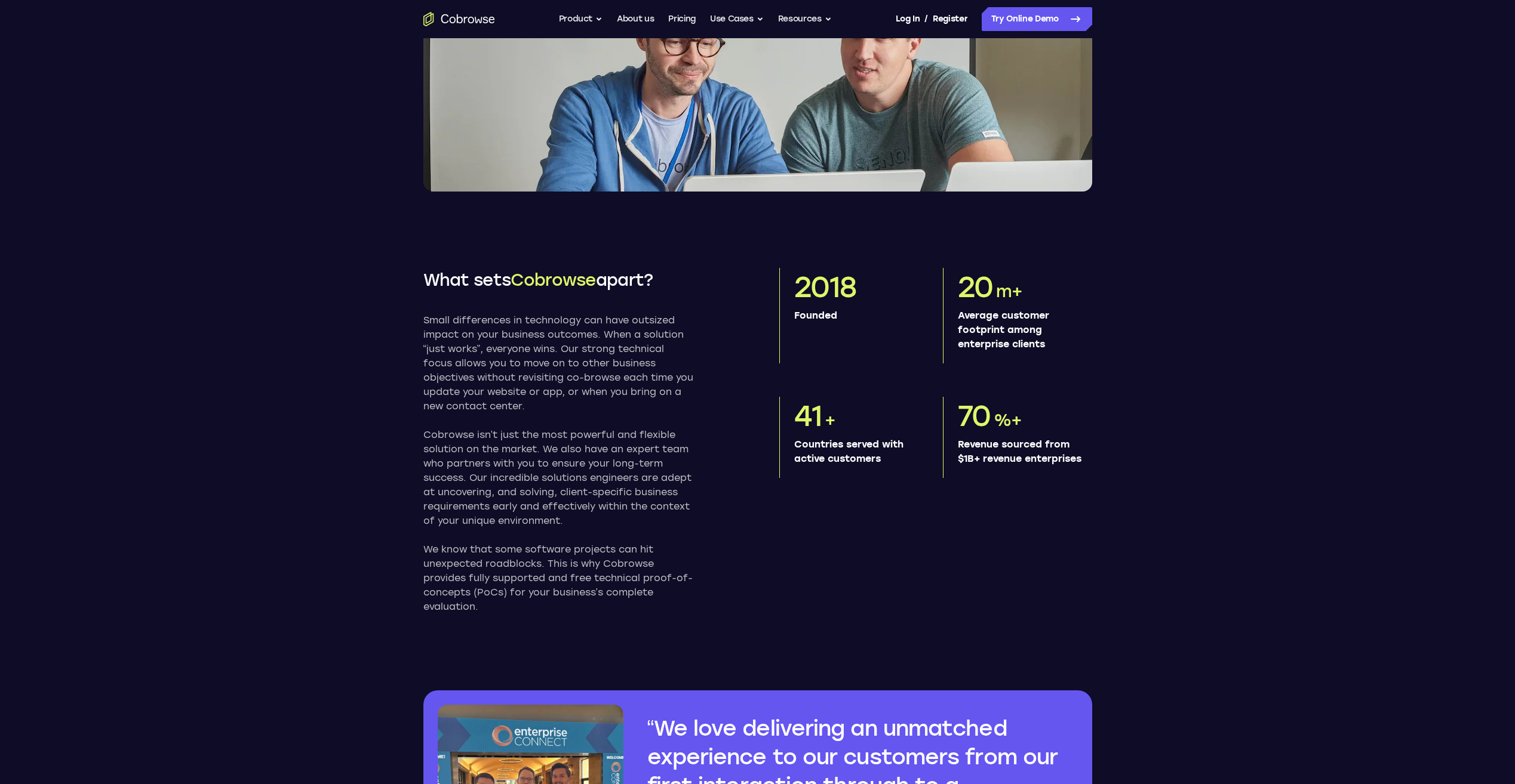
scroll to position [358, 0]
